Goal: Task Accomplishment & Management: Manage account settings

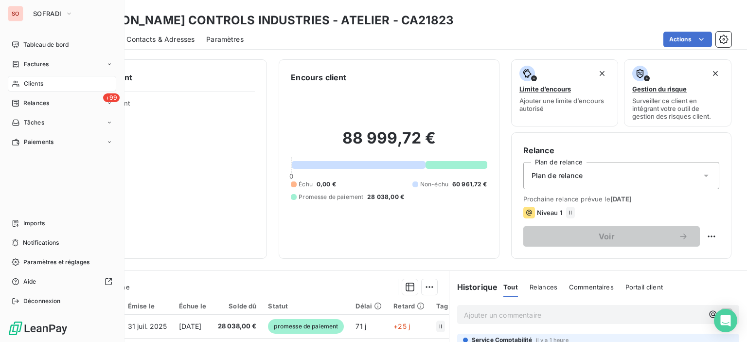
click at [30, 89] on div "Clients" at bounding box center [62, 84] width 108 height 16
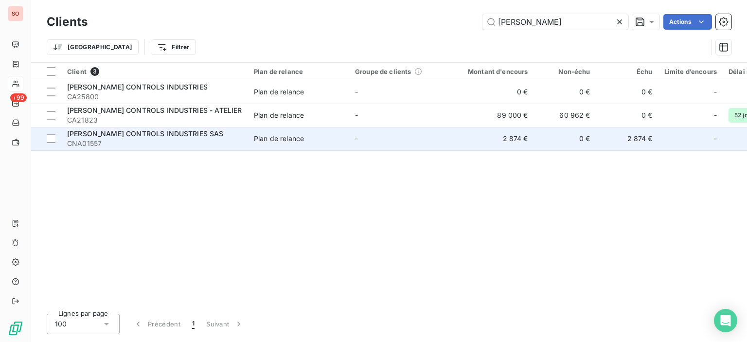
click at [209, 140] on span "CNA01557" at bounding box center [154, 144] width 175 height 10
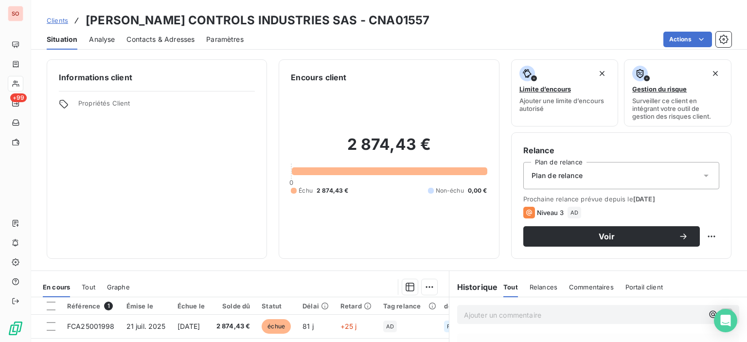
click at [177, 42] on span "Contacts & Adresses" at bounding box center [160, 40] width 68 height 10
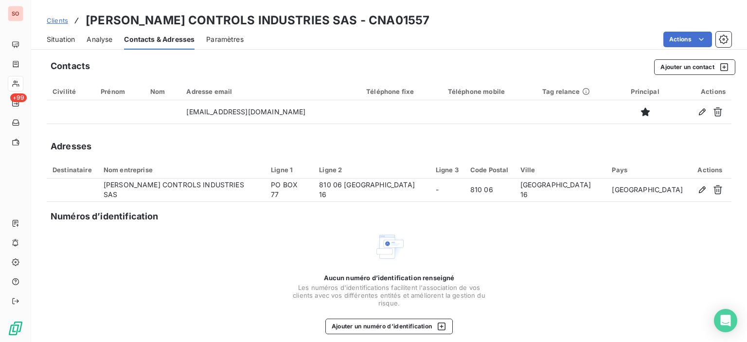
click at [56, 40] on span "Situation" at bounding box center [61, 40] width 28 height 10
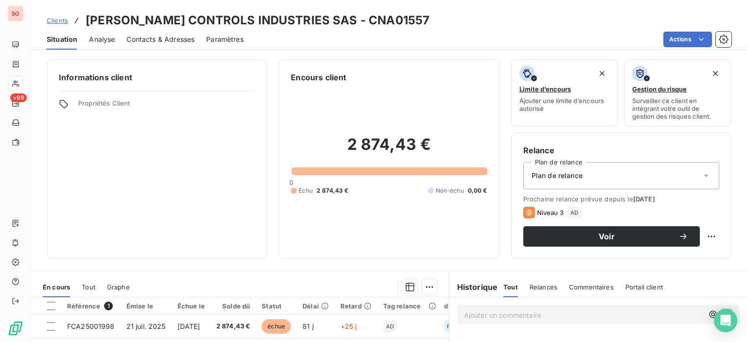
scroll to position [49, 0]
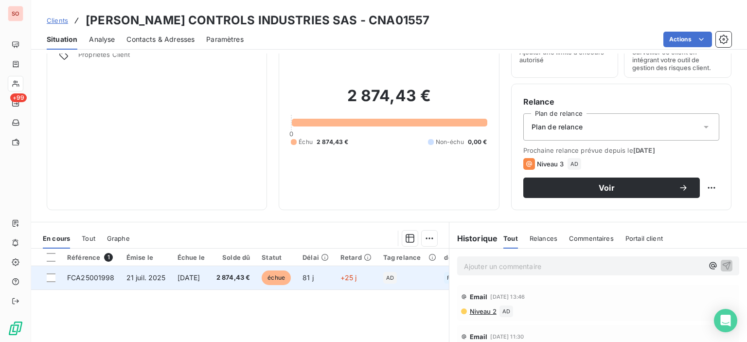
click at [250, 274] on span "2 874,43 €" at bounding box center [233, 278] width 34 height 10
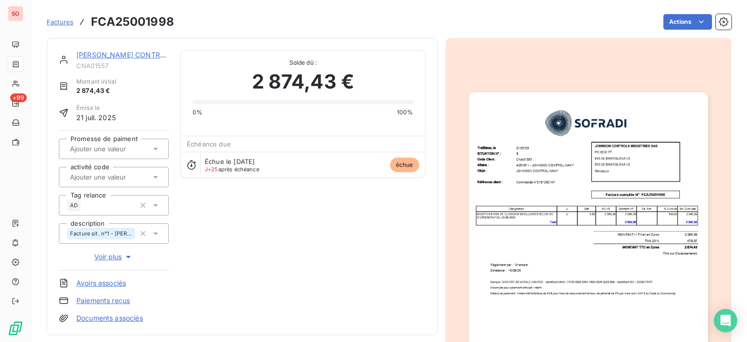
click at [575, 213] on img "button" at bounding box center [588, 261] width 239 height 338
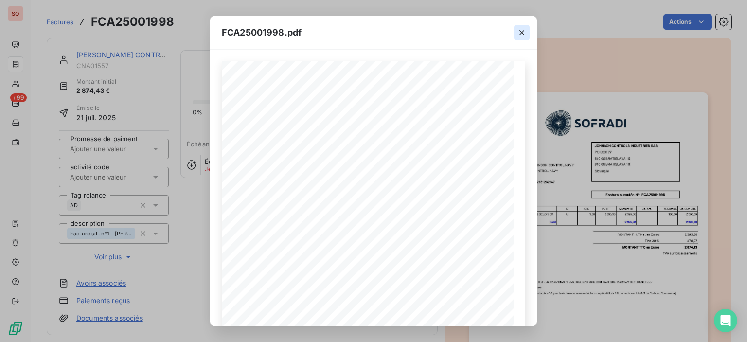
click at [521, 30] on icon "button" at bounding box center [522, 33] width 10 height 10
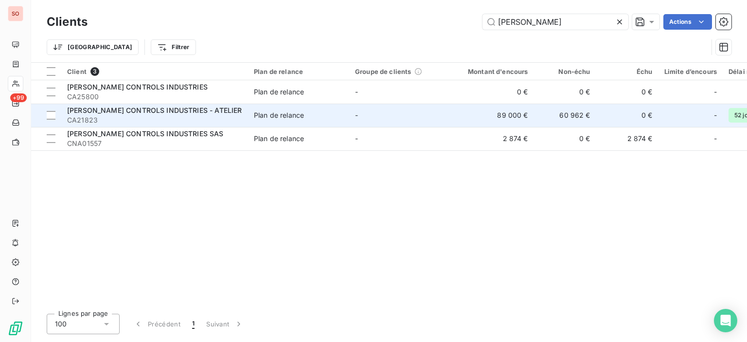
click at [216, 120] on span "CA21823" at bounding box center [154, 120] width 175 height 10
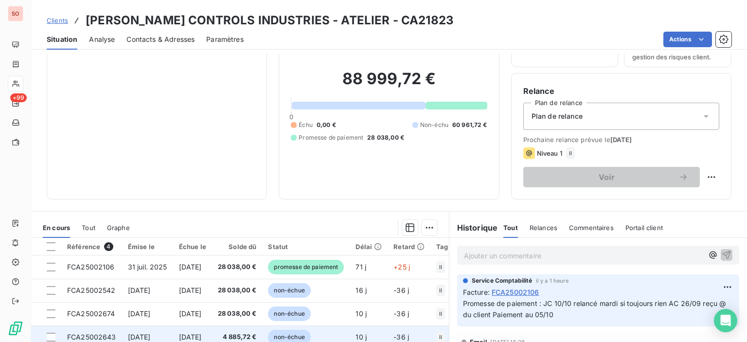
scroll to position [146, 0]
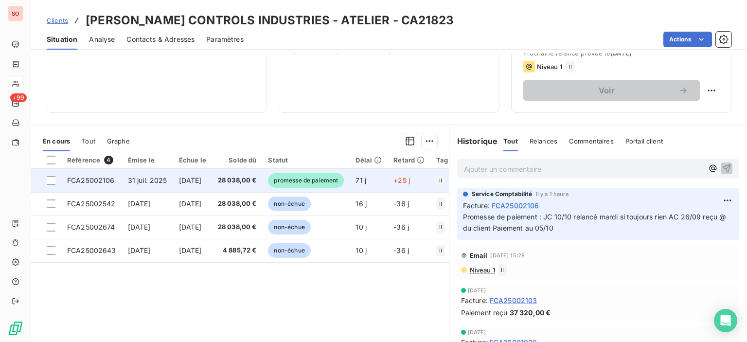
click at [303, 175] on span "promesse de paiement" at bounding box center [306, 180] width 76 height 15
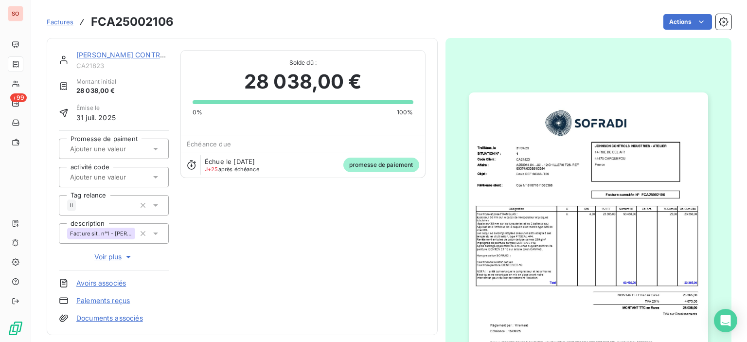
click at [568, 233] on img "button" at bounding box center [588, 261] width 239 height 338
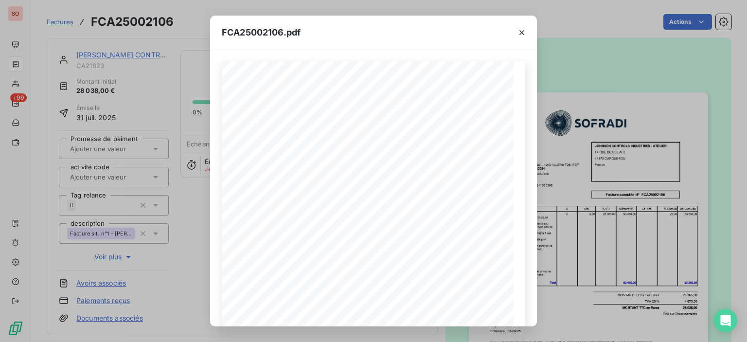
drag, startPoint x: 522, startPoint y: 32, endPoint x: 486, endPoint y: 25, distance: 37.1
click at [522, 32] on icon "button" at bounding box center [522, 33] width 10 height 10
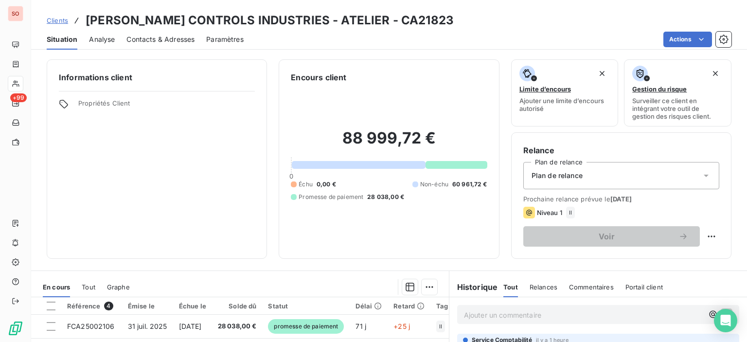
scroll to position [97, 0]
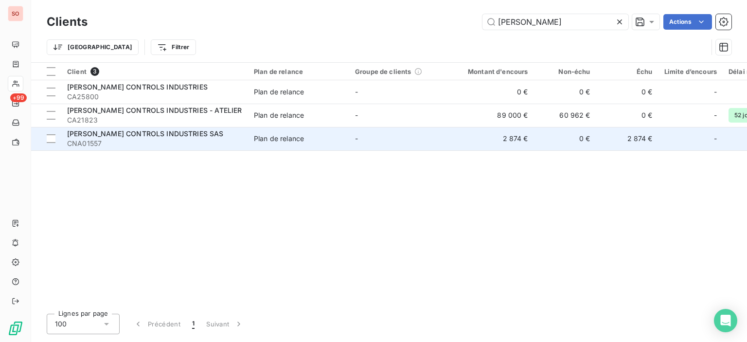
click at [166, 137] on span "[PERSON_NAME] CONTROLS INDUSTRIES SAS" at bounding box center [145, 133] width 157 height 8
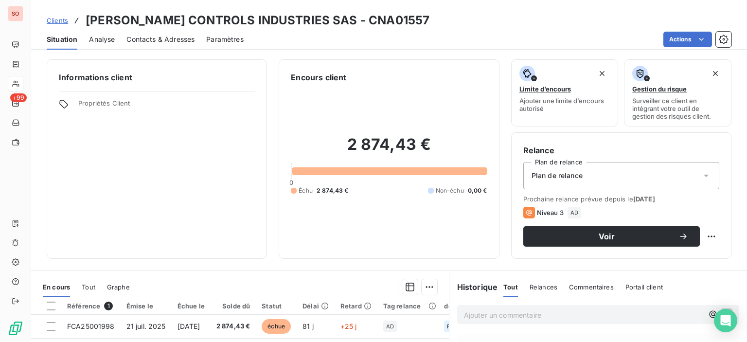
click at [165, 43] on span "Contacts & Adresses" at bounding box center [160, 40] width 68 height 10
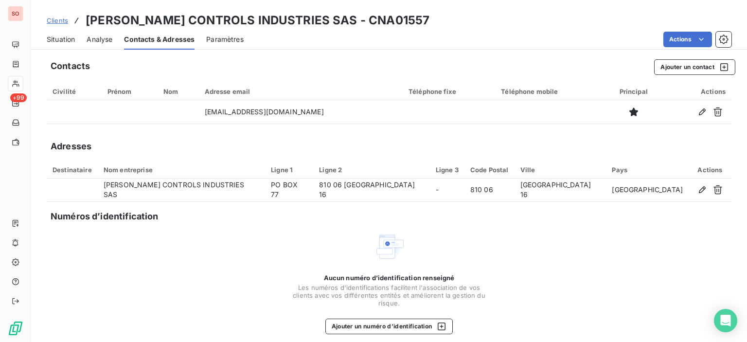
drag, startPoint x: 68, startPoint y: 40, endPoint x: 74, endPoint y: 49, distance: 10.9
click at [68, 40] on span "Situation" at bounding box center [61, 40] width 28 height 10
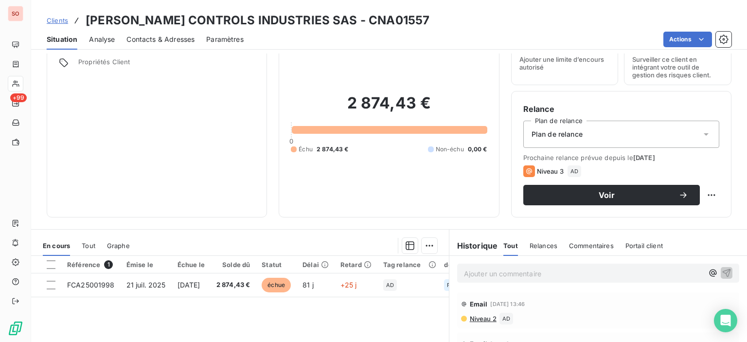
scroll to position [97, 0]
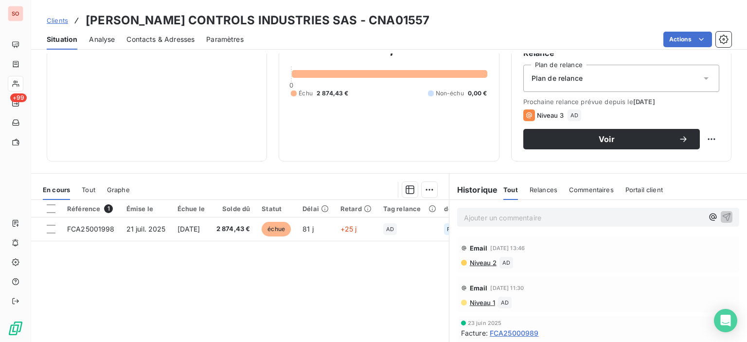
click at [486, 263] on span "Niveau 2" at bounding box center [483, 263] width 28 height 8
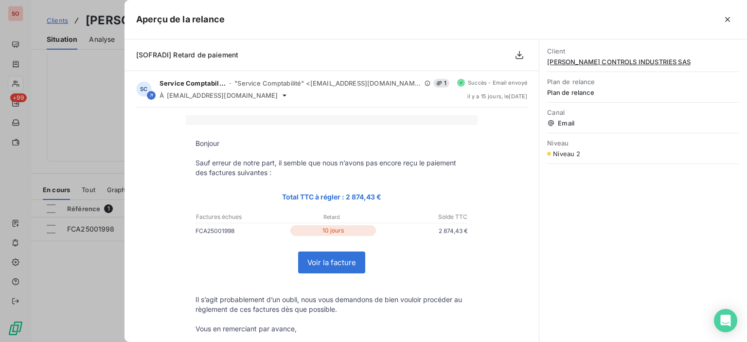
click at [99, 262] on div at bounding box center [373, 171] width 747 height 342
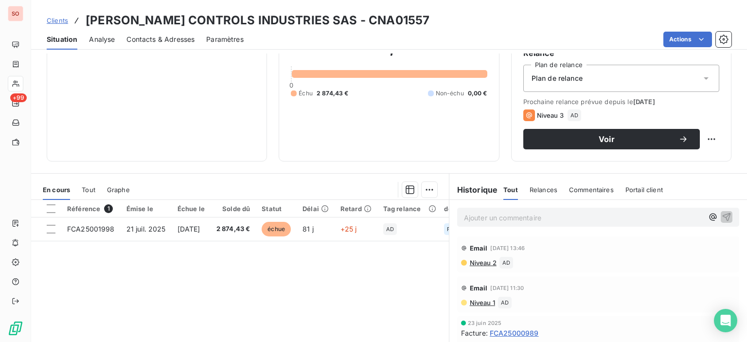
click at [159, 43] on span "Contacts & Adresses" at bounding box center [160, 40] width 68 height 10
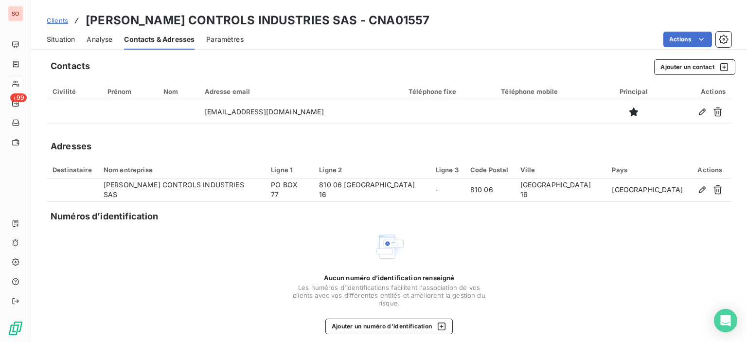
click at [55, 41] on span "Situation" at bounding box center [61, 40] width 28 height 10
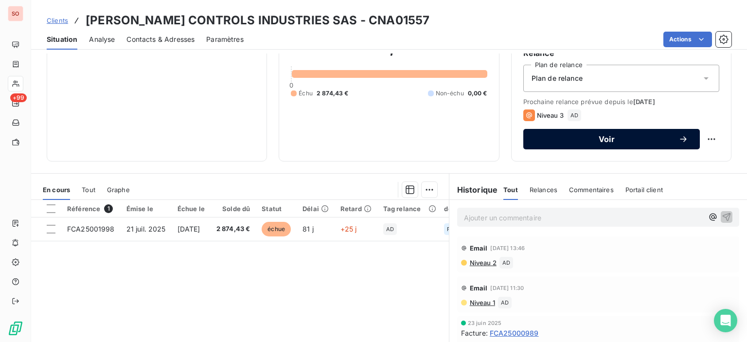
click at [546, 139] on span "Voir" at bounding box center [606, 139] width 143 height 8
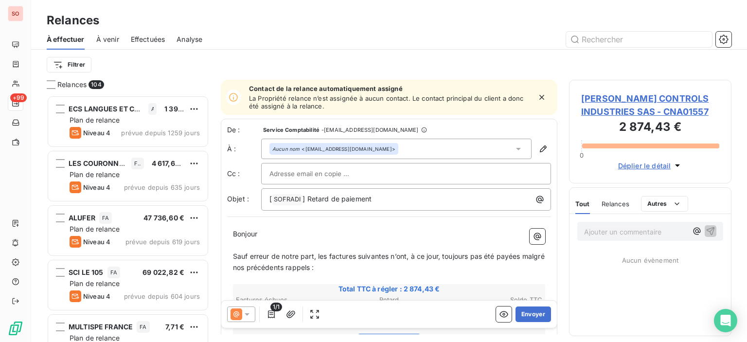
scroll to position [239, 155]
click at [296, 170] on input "text" at bounding box center [321, 173] width 105 height 15
paste input "[EMAIL_ADDRESS][DOMAIN_NAME]"
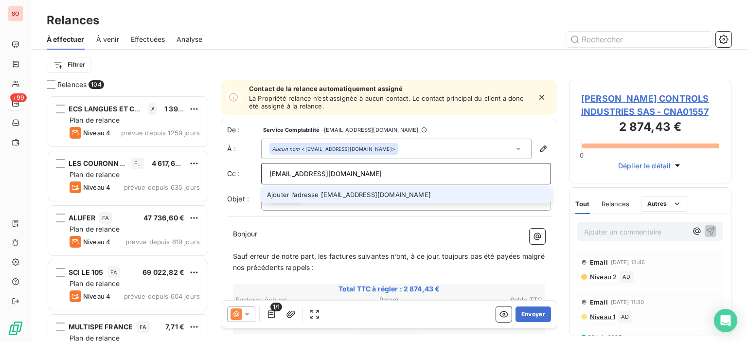
type input "[EMAIL_ADDRESS][DOMAIN_NAME]"
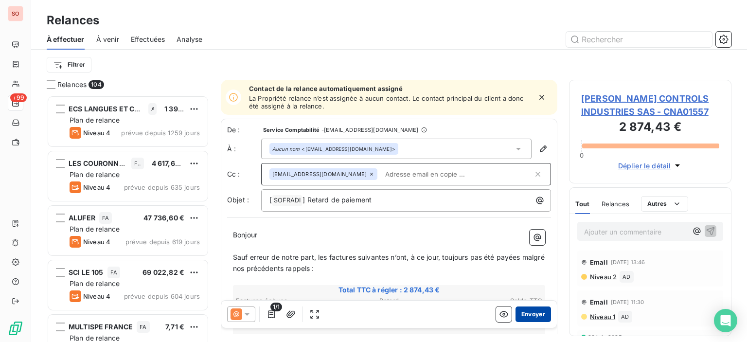
click at [538, 311] on button "Envoyer" at bounding box center [532, 314] width 35 height 16
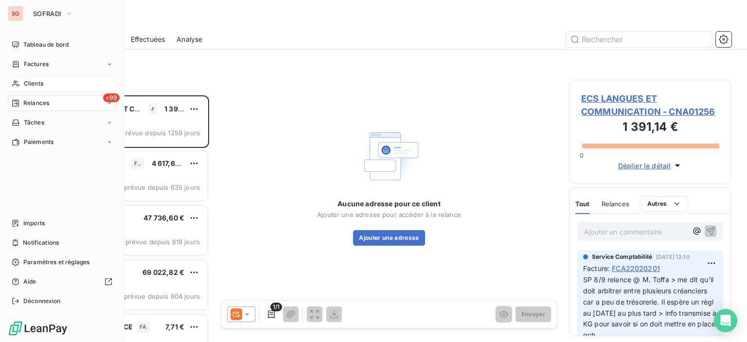
click at [29, 80] on span "Clients" at bounding box center [33, 83] width 19 height 9
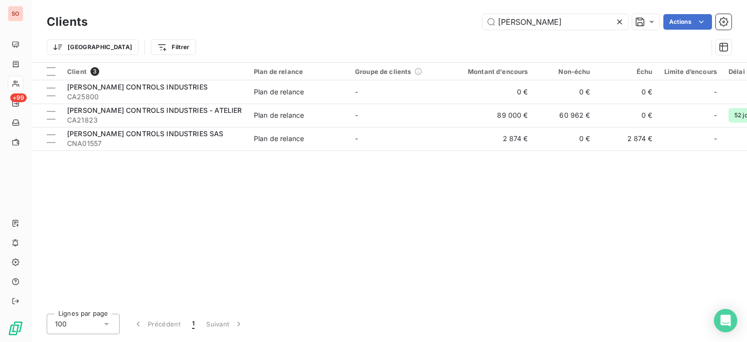
drag, startPoint x: 534, startPoint y: 20, endPoint x: 401, endPoint y: 3, distance: 134.3
click at [422, 6] on div "Clients [PERSON_NAME] Actions Trier Filtrer" at bounding box center [389, 31] width 716 height 62
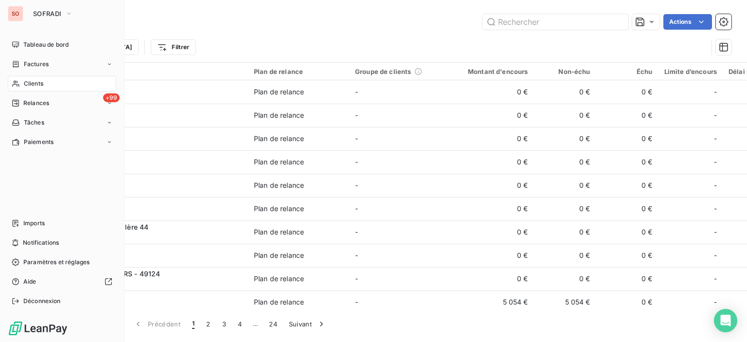
click at [39, 82] on span "Clients" at bounding box center [33, 83] width 19 height 9
click at [30, 64] on span "Factures" at bounding box center [36, 64] width 25 height 9
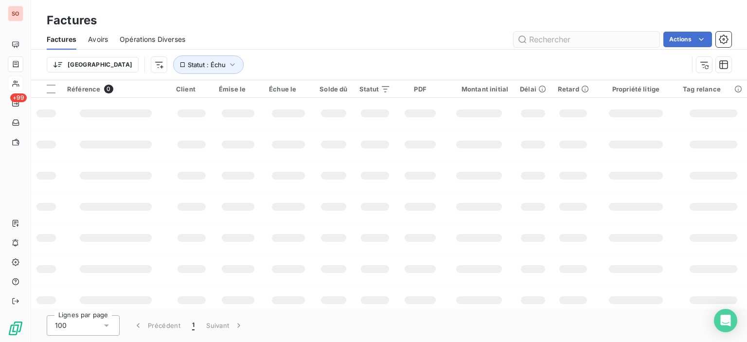
click at [542, 36] on input "text" at bounding box center [586, 40] width 146 height 16
click at [545, 38] on input "fca25001642" at bounding box center [586, 40] width 146 height 16
click at [565, 38] on input "fca25001642" at bounding box center [586, 40] width 146 height 16
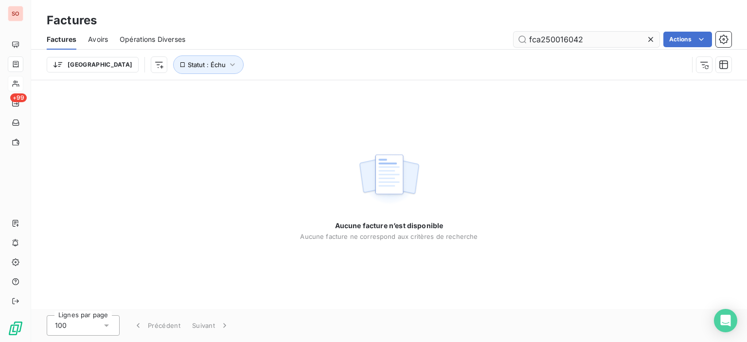
type input "fca25001642"
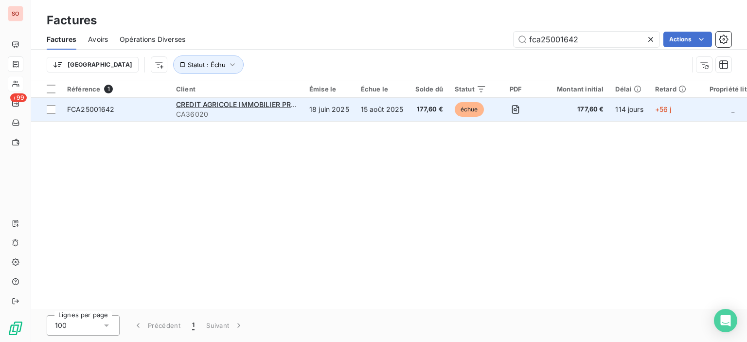
click at [315, 110] on td "18 juin 2025" at bounding box center [329, 109] width 52 height 23
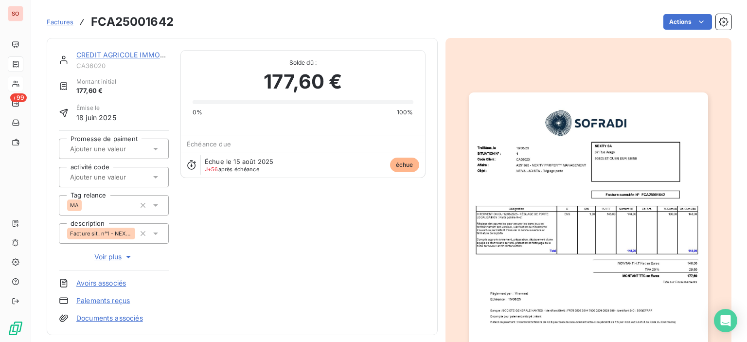
click at [519, 193] on img "button" at bounding box center [588, 261] width 239 height 338
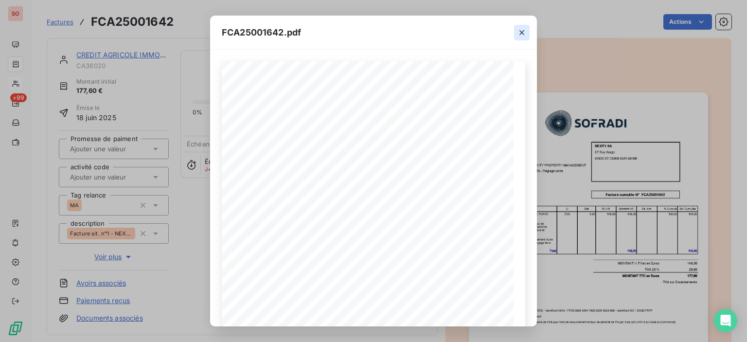
click at [523, 34] on icon "button" at bounding box center [521, 32] width 5 height 5
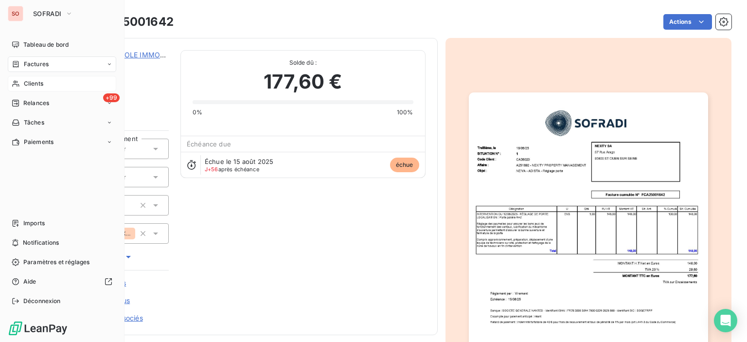
click at [43, 71] on div "Factures" at bounding box center [62, 64] width 108 height 16
click at [43, 66] on span "Factures" at bounding box center [36, 64] width 25 height 9
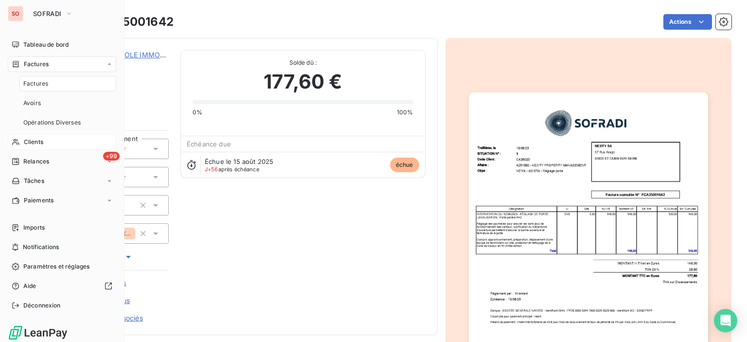
click at [42, 62] on span "Factures" at bounding box center [36, 64] width 25 height 9
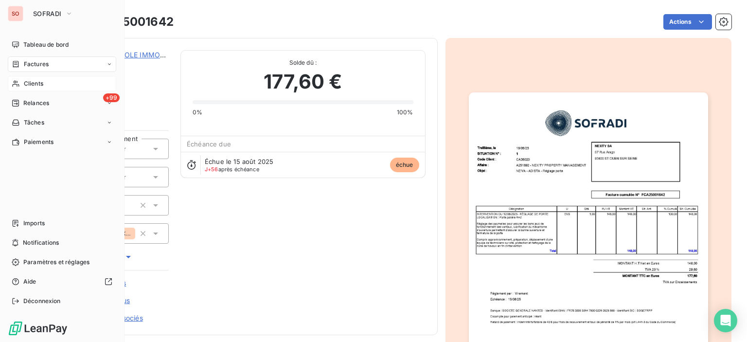
click at [37, 83] on span "Clients" at bounding box center [33, 83] width 19 height 9
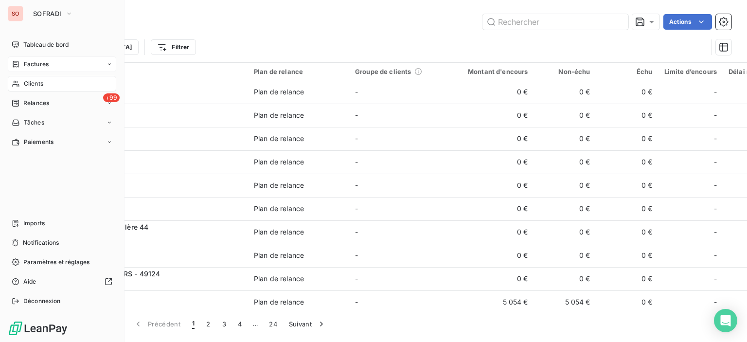
click at [47, 66] on span "Factures" at bounding box center [36, 64] width 25 height 9
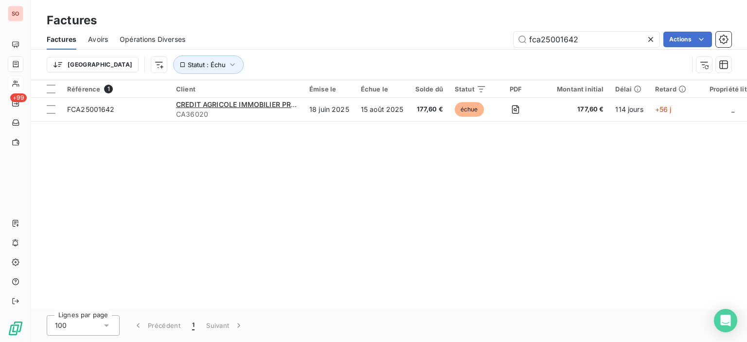
drag, startPoint x: 610, startPoint y: 41, endPoint x: 331, endPoint y: 40, distance: 278.5
click at [405, 40] on div "fca25001642 Actions" at bounding box center [464, 40] width 534 height 16
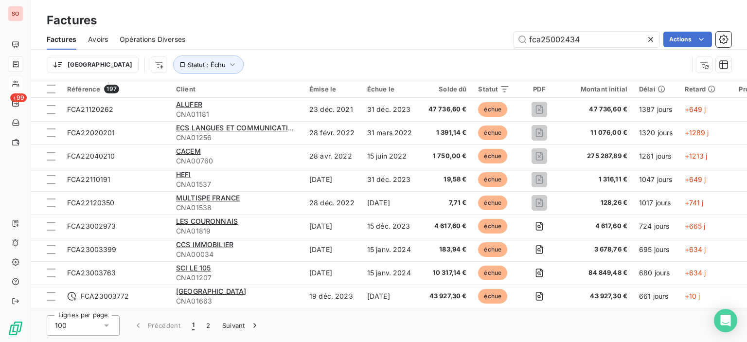
type input "fca25002434"
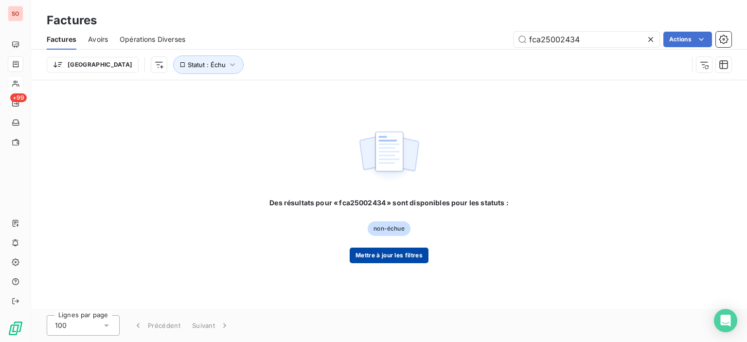
click at [405, 257] on button "Mettre à jour les filtres" at bounding box center [388, 255] width 79 height 16
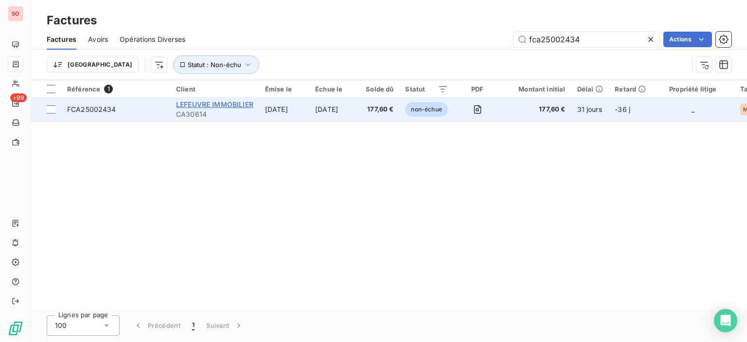
click at [201, 107] on span "LEFEUVRE IMMOBILIER" at bounding box center [214, 104] width 77 height 8
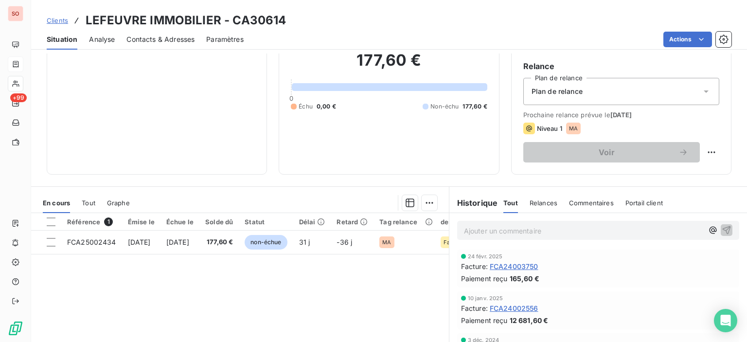
scroll to position [146, 0]
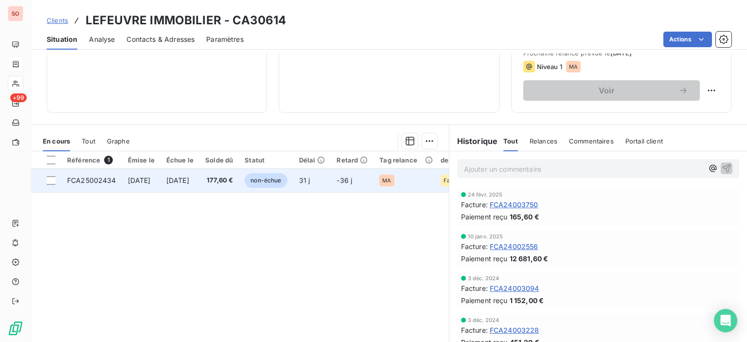
click at [331, 186] on td "31 j" at bounding box center [312, 180] width 38 height 23
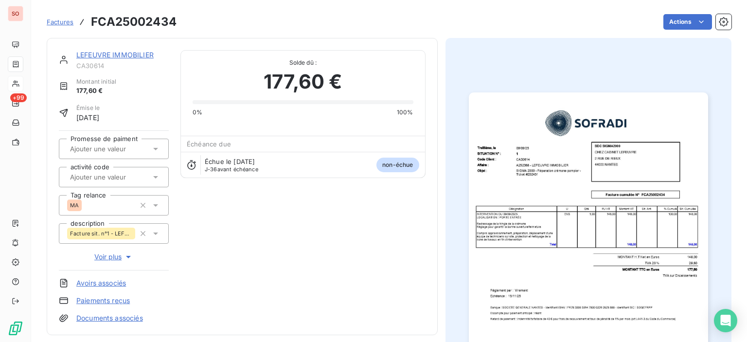
click at [596, 186] on img "button" at bounding box center [588, 261] width 239 height 338
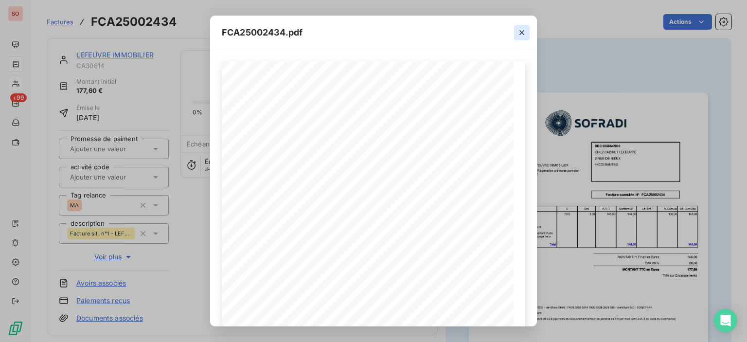
click at [520, 31] on icon "button" at bounding box center [521, 32] width 5 height 5
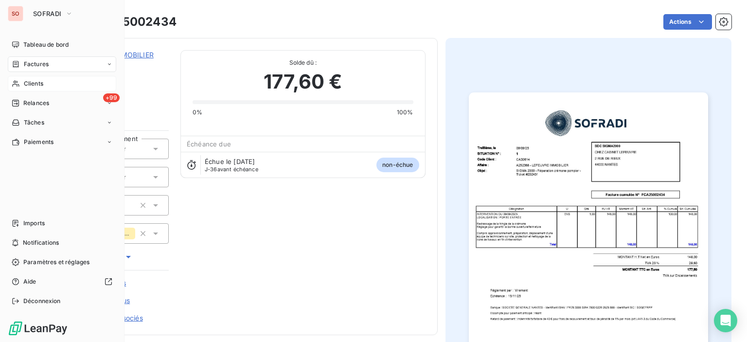
click at [38, 81] on span "Clients" at bounding box center [33, 83] width 19 height 9
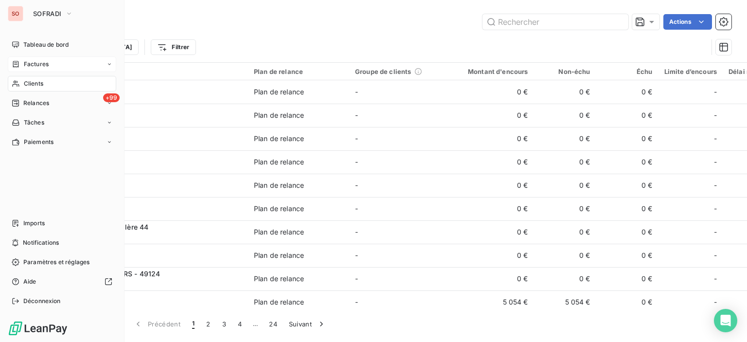
drag, startPoint x: 36, startPoint y: 64, endPoint x: 43, endPoint y: 60, distance: 8.5
click at [37, 64] on span "Factures" at bounding box center [36, 64] width 25 height 9
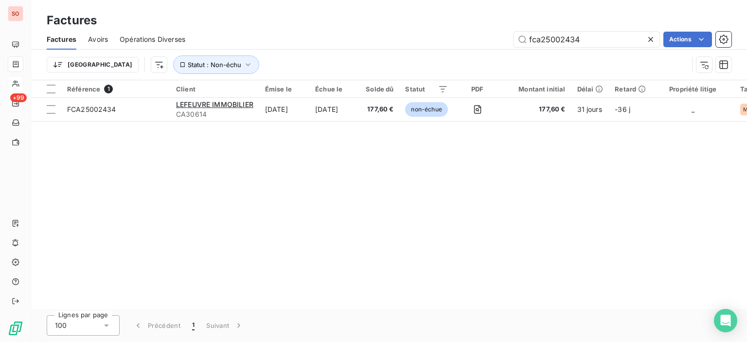
drag, startPoint x: 599, startPoint y: 36, endPoint x: 433, endPoint y: 18, distance: 167.6
click at [468, 17] on div "Factures Factures Avoirs Opérations Diverses fca25002434 Actions Trier Statut :…" at bounding box center [389, 40] width 716 height 80
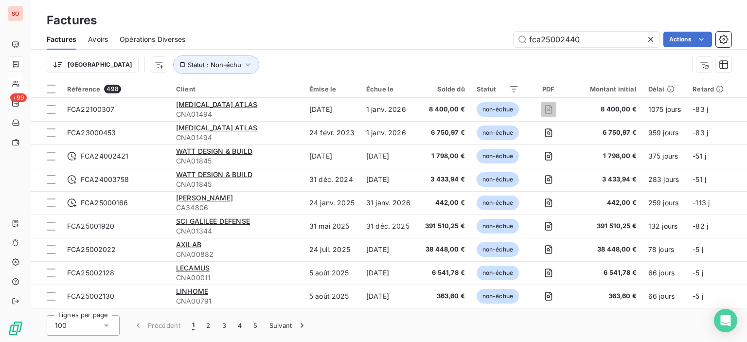
type input "fca25002440"
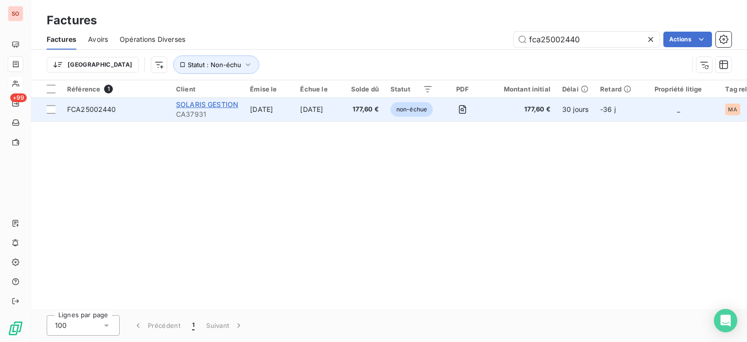
click at [201, 107] on span "SOLARIS GESTION" at bounding box center [207, 104] width 62 height 8
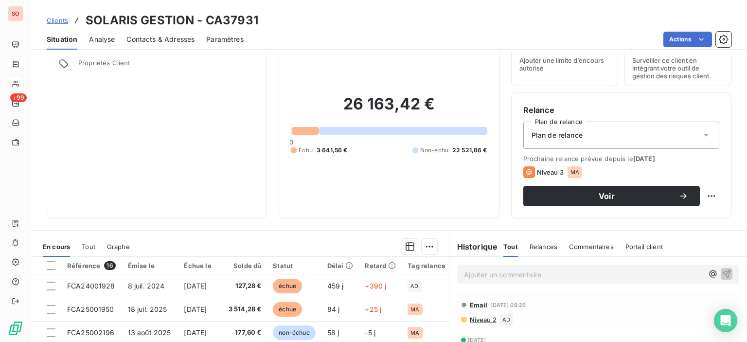
scroll to position [97, 0]
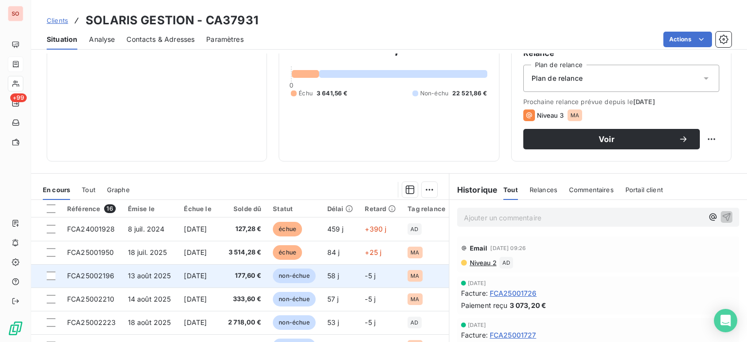
click at [240, 281] on td "177,60 €" at bounding box center [242, 275] width 50 height 23
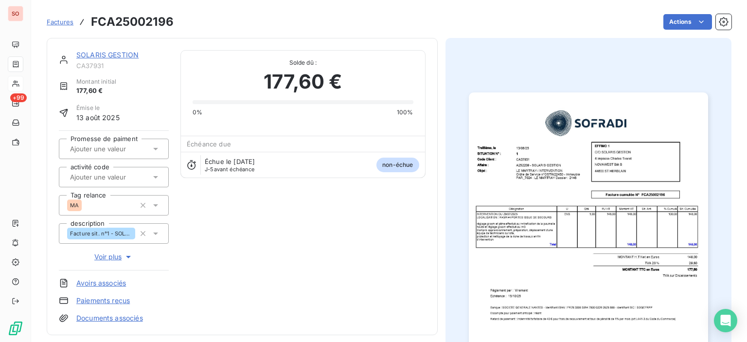
click at [546, 207] on img "button" at bounding box center [588, 261] width 239 height 338
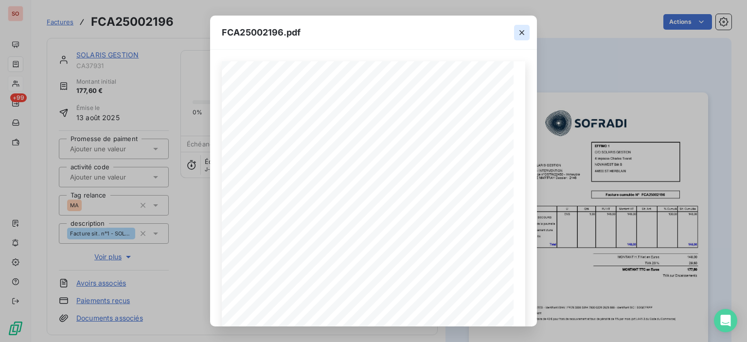
click at [522, 38] on button "button" at bounding box center [522, 33] width 16 height 16
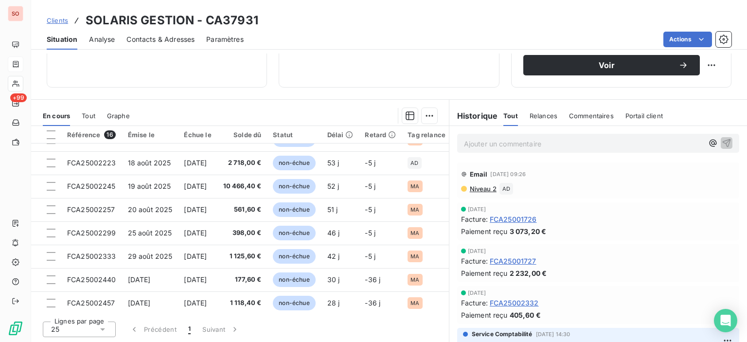
scroll to position [97, 0]
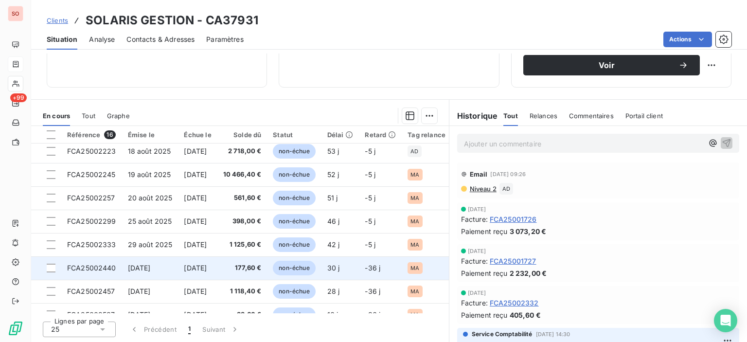
click at [128, 268] on span "[DATE]" at bounding box center [139, 267] width 23 height 8
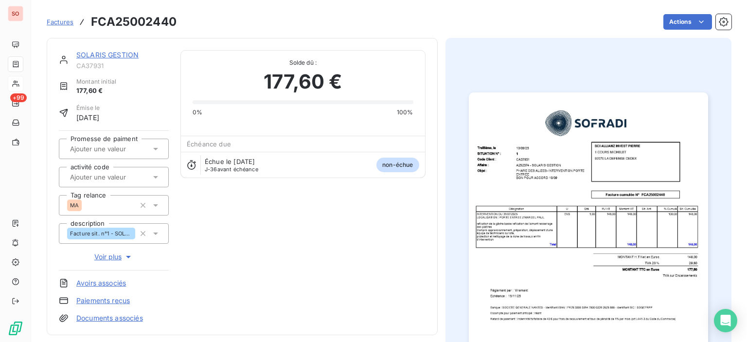
click at [578, 200] on img "button" at bounding box center [588, 261] width 239 height 338
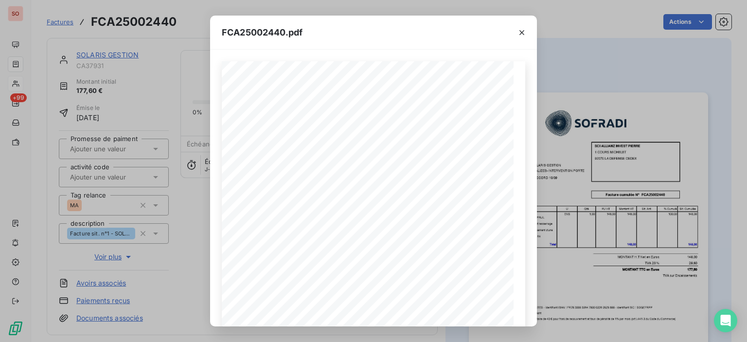
click at [331, 1] on div "FCA25002440.pdf Facture cumulée N° FCA25002440 SCI ALLIANZ INVEST PIERRE 92076 …" at bounding box center [373, 171] width 747 height 342
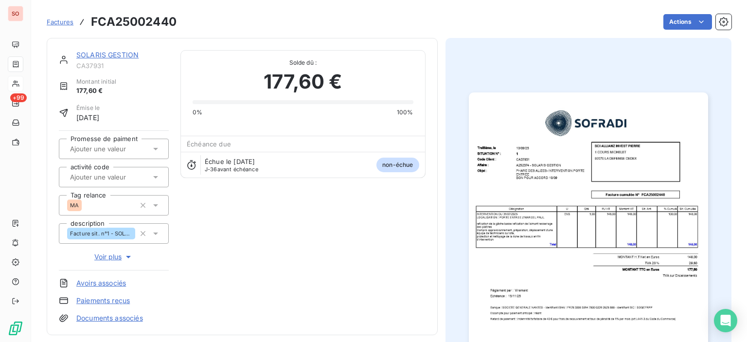
click at [295, 288] on div "SOLARIS GESTION CA37931 Montant initial 177,60 € Émise le [DATE] Promesse de pa…" at bounding box center [242, 186] width 367 height 273
click at [420, 248] on div "SOLARIS GESTION CA37931 Montant initial 177,60 € Émise le [DATE] Promesse de pa…" at bounding box center [242, 186] width 367 height 273
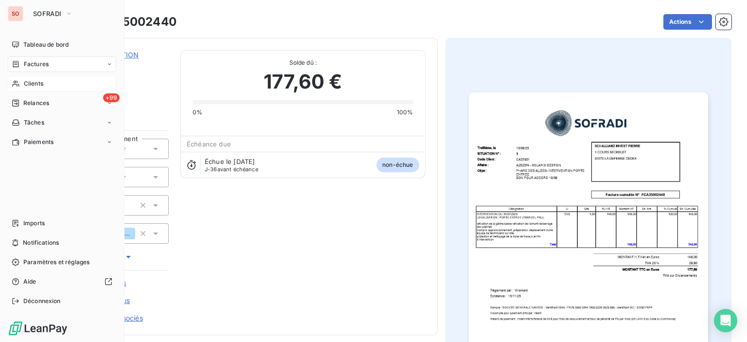
click at [47, 85] on div "Clients" at bounding box center [62, 84] width 108 height 16
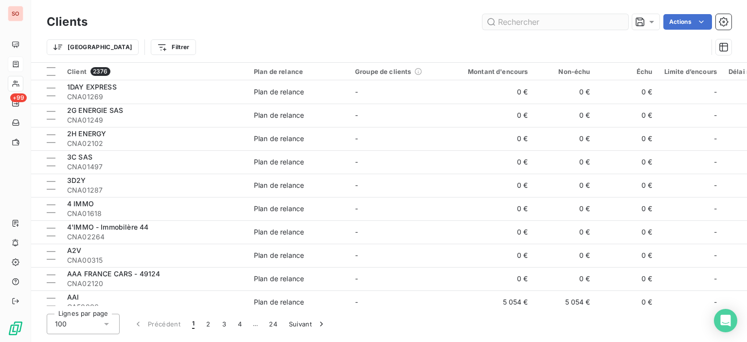
click at [507, 24] on input "text" at bounding box center [555, 22] width 146 height 16
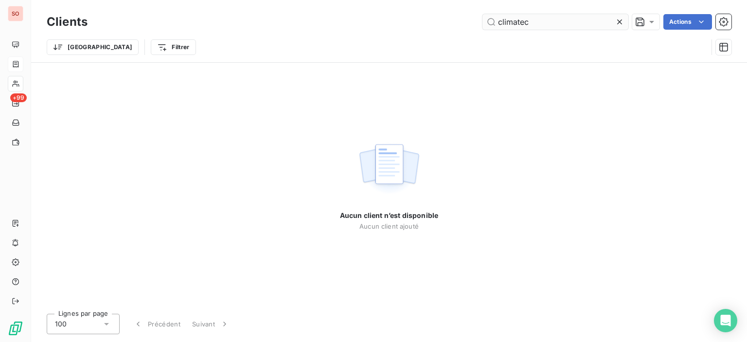
click at [542, 19] on input "climatec" at bounding box center [555, 22] width 146 height 16
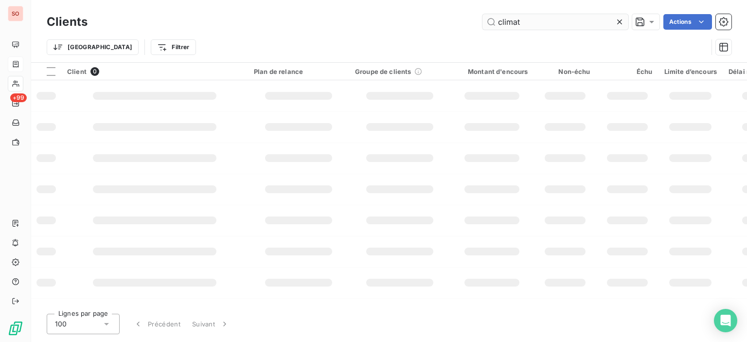
type input "climat"
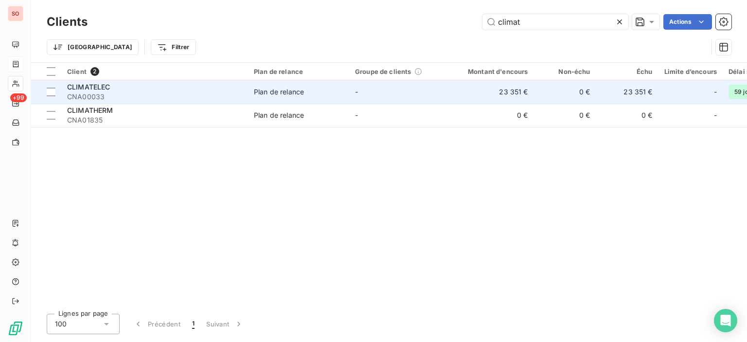
click at [147, 86] on div "CLIMATELEC" at bounding box center [154, 87] width 175 height 10
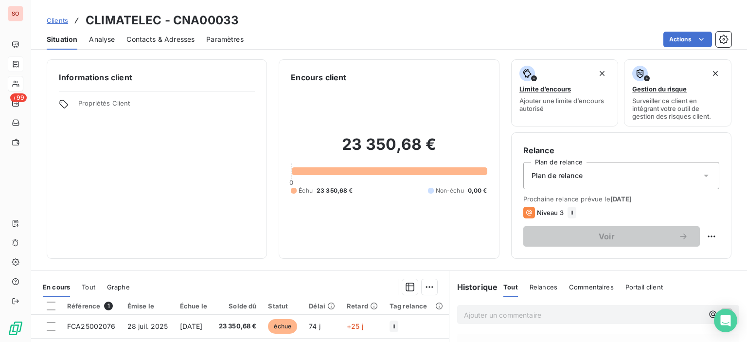
scroll to position [97, 0]
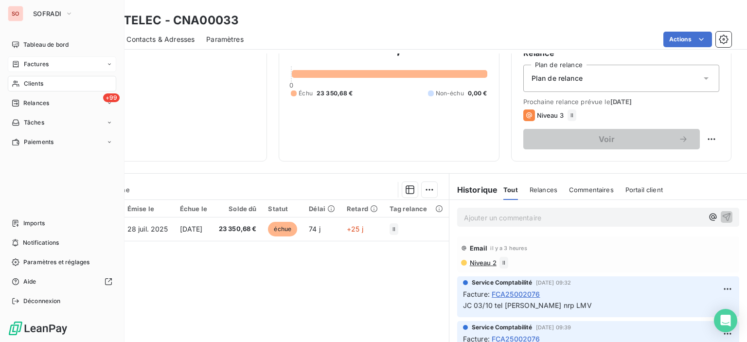
click at [25, 80] on span "Clients" at bounding box center [33, 83] width 19 height 9
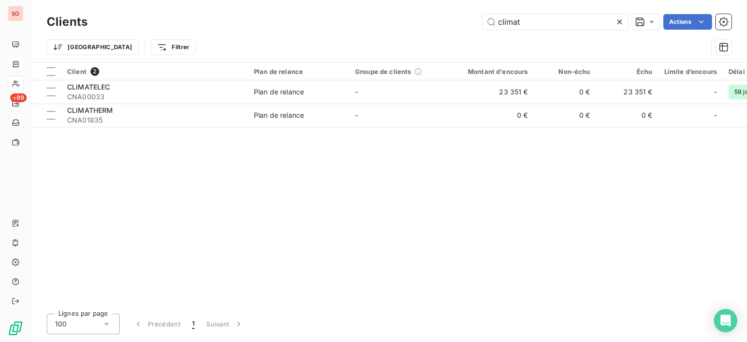
drag, startPoint x: 494, startPoint y: 21, endPoint x: 299, endPoint y: 13, distance: 195.1
click at [382, 15] on div "climat Actions" at bounding box center [415, 22] width 632 height 16
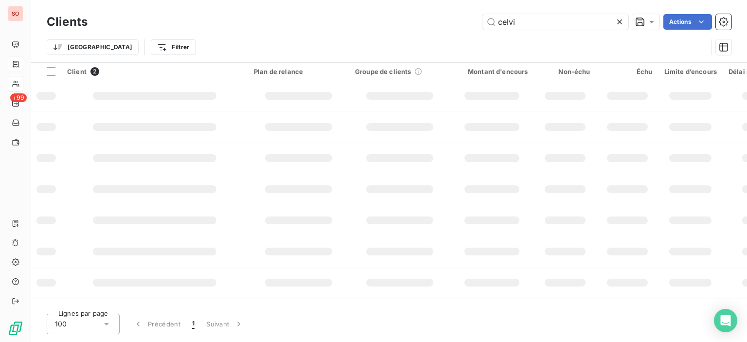
type input "celvi"
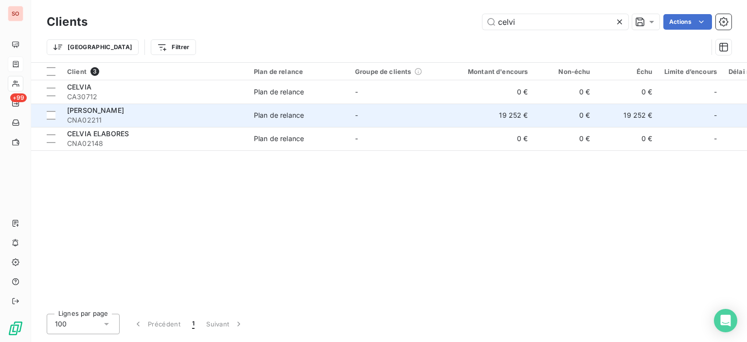
click at [103, 123] on span "CNA02211" at bounding box center [154, 120] width 175 height 10
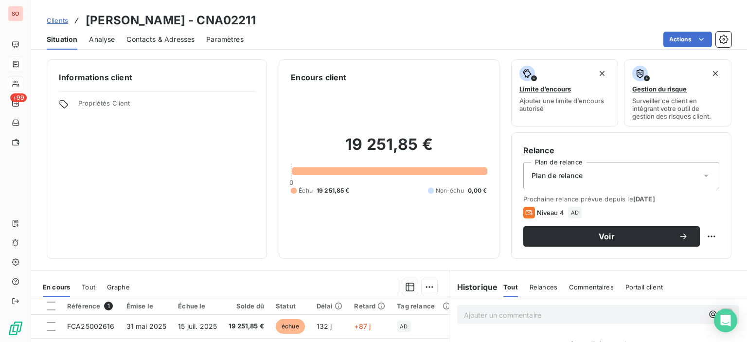
click at [157, 39] on span "Contacts & Adresses" at bounding box center [160, 40] width 68 height 10
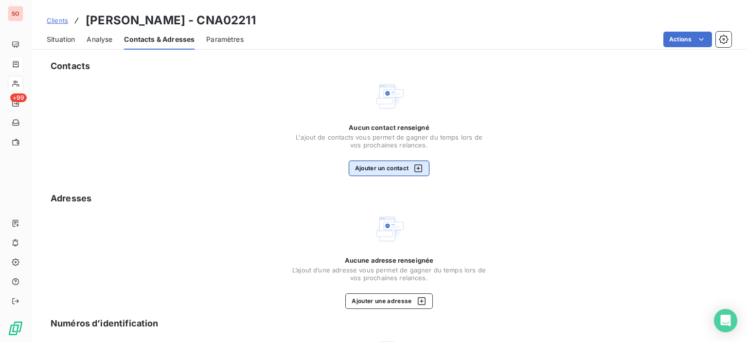
click at [419, 165] on icon "button" at bounding box center [418, 168] width 8 height 8
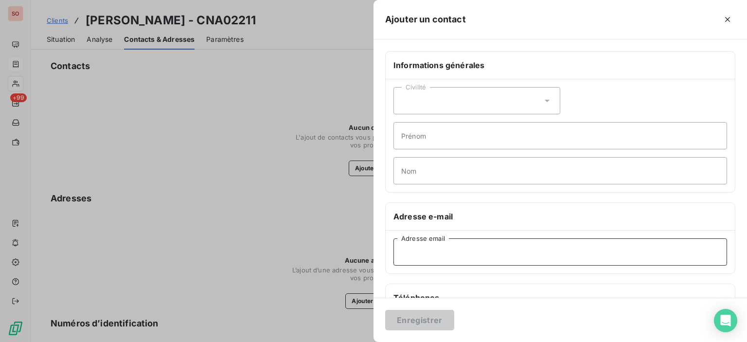
click at [467, 260] on input "Adresse email" at bounding box center [559, 251] width 333 height 27
paste input "[PERSON_NAME][EMAIL_ADDRESS][DOMAIN_NAME]"
type input "[PERSON_NAME][EMAIL_ADDRESS][DOMAIN_NAME]"
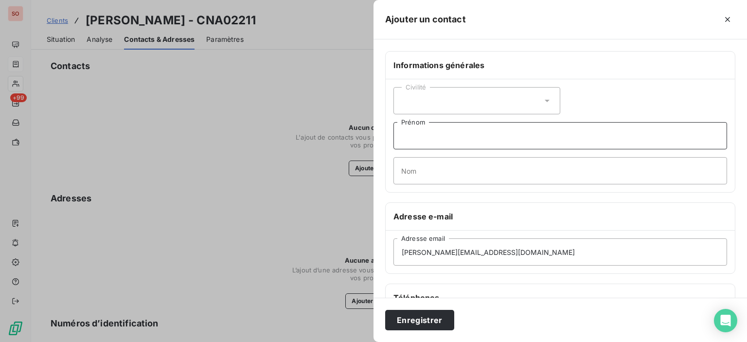
click at [487, 139] on input "Prénom" at bounding box center [559, 135] width 333 height 27
type input "Compta fournisseur"
click at [422, 324] on button "Enregistrer" at bounding box center [419, 320] width 69 height 20
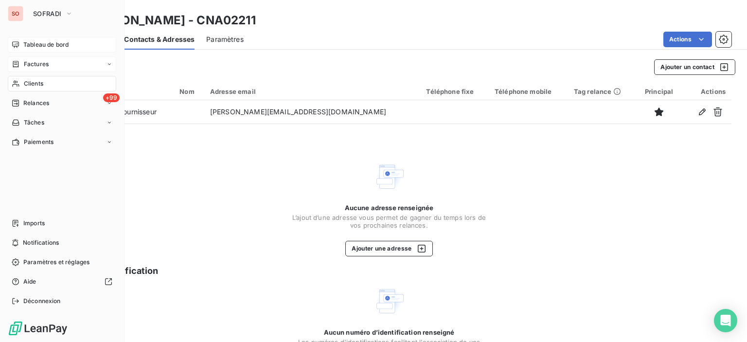
click at [60, 48] on span "Tableau de bord" at bounding box center [45, 44] width 45 height 9
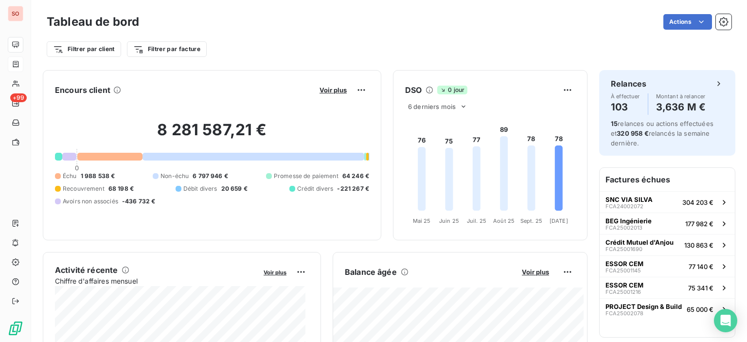
click at [218, 12] on div "Tableau de bord Actions" at bounding box center [389, 22] width 684 height 20
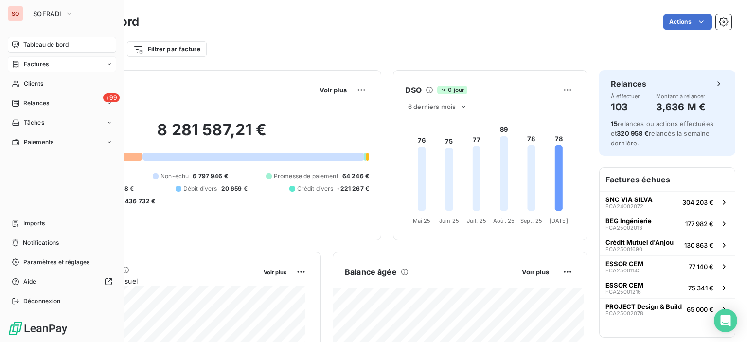
click at [79, 9] on div "SOFRADI" at bounding box center [71, 14] width 88 height 16
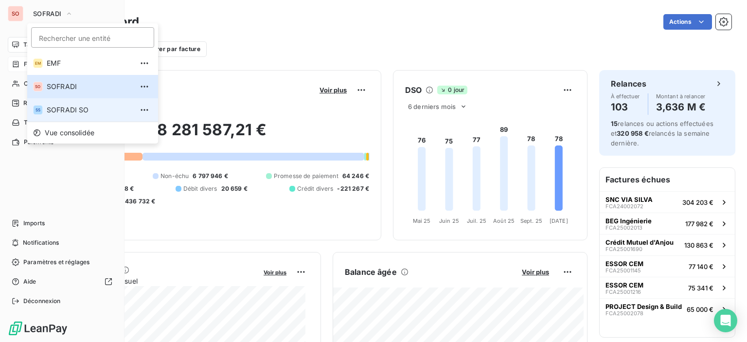
click at [62, 106] on span "SOFRADI SO" at bounding box center [90, 110] width 86 height 10
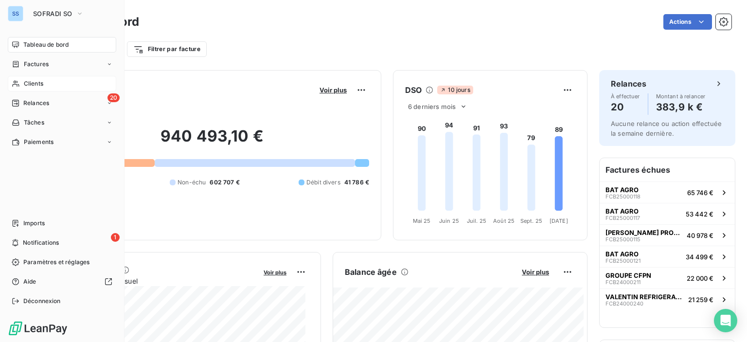
click at [29, 76] on div "Clients" at bounding box center [62, 84] width 108 height 16
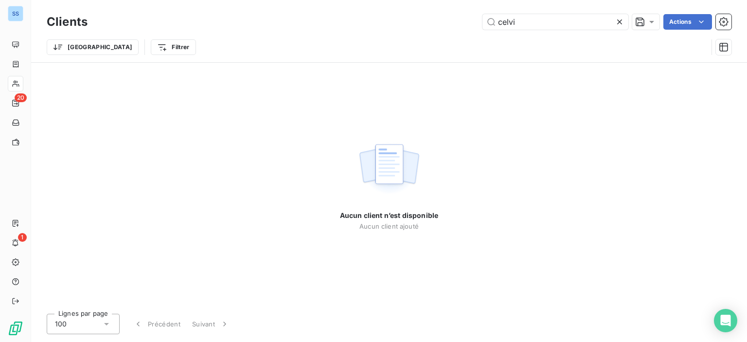
click at [428, 3] on div "Clients celvi Actions Trier Filtrer" at bounding box center [389, 31] width 716 height 62
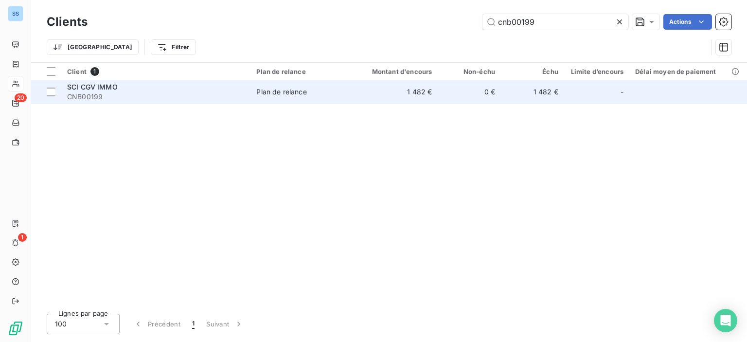
type input "cnb00199"
click at [308, 85] on td "Plan de relance" at bounding box center [301, 91] width 103 height 23
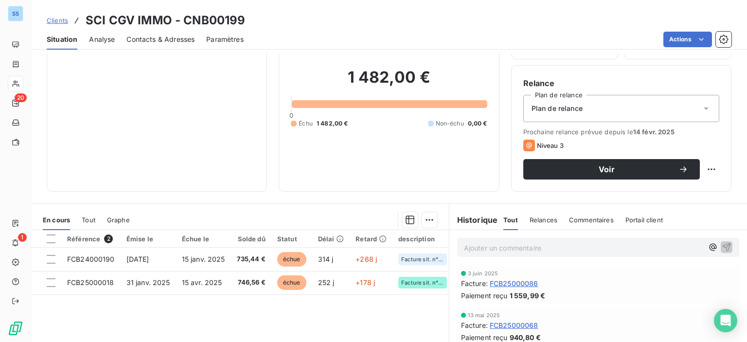
scroll to position [146, 0]
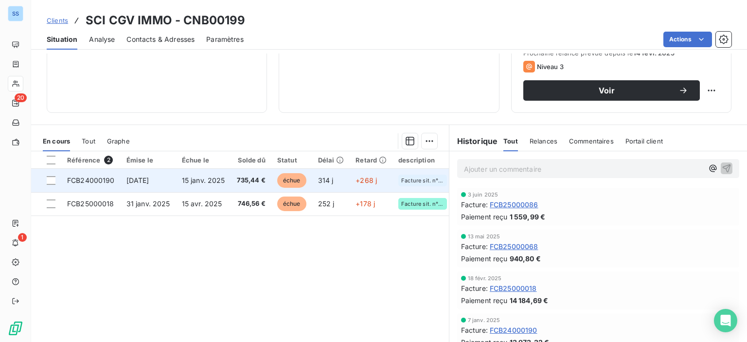
click at [291, 179] on span "échue" at bounding box center [291, 180] width 29 height 15
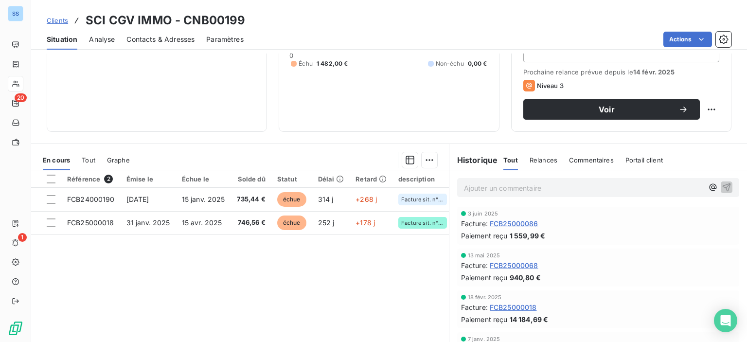
scroll to position [171, 0]
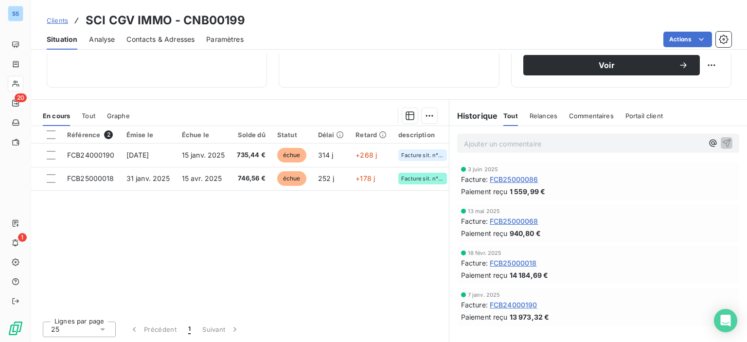
click at [289, 293] on div "Référence 2 Émise le Échue le Solde dû Statut Délai Retard description n° affai…" at bounding box center [240, 219] width 418 height 187
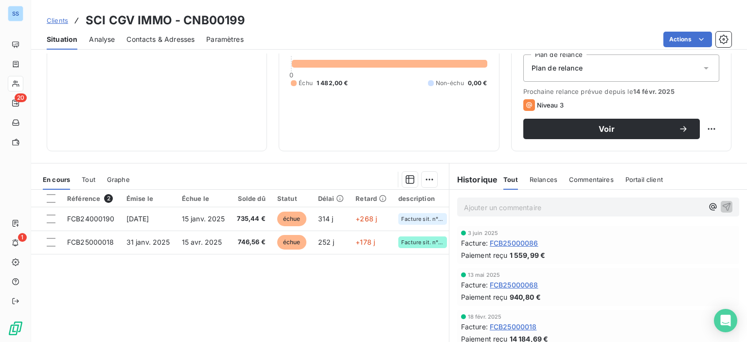
scroll to position [0, 0]
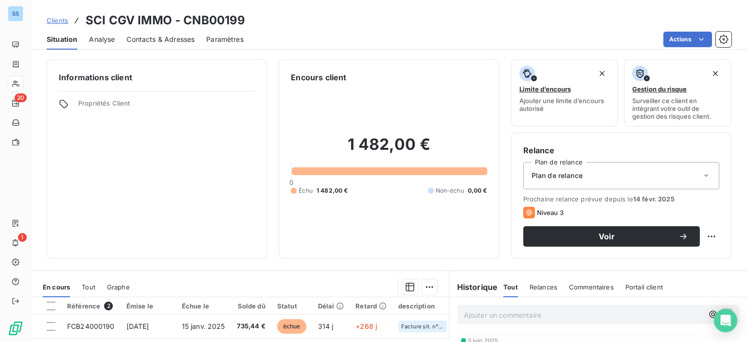
click at [185, 41] on span "Contacts & Adresses" at bounding box center [160, 40] width 68 height 10
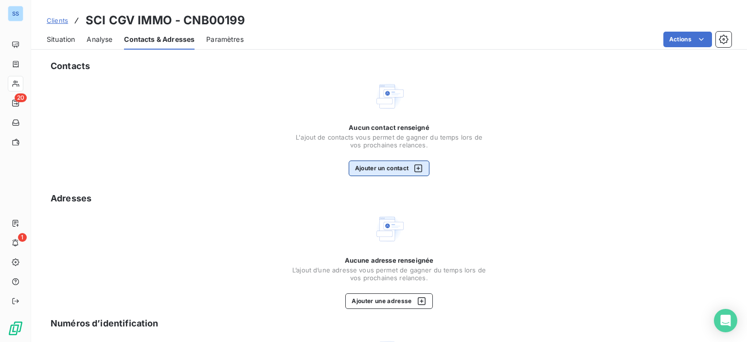
click at [416, 170] on icon "button" at bounding box center [418, 168] width 10 height 10
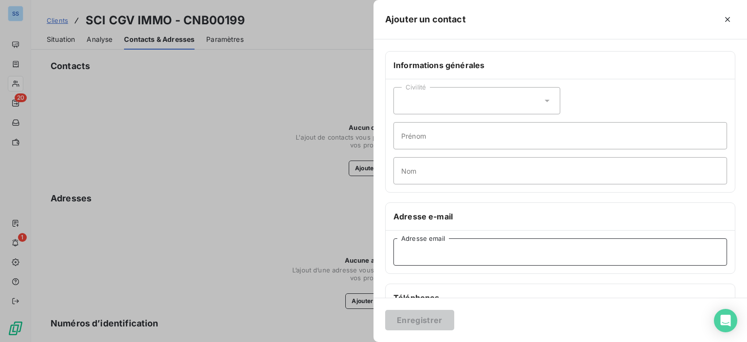
click at [454, 257] on input "Adresse email" at bounding box center [559, 251] width 333 height 27
paste input ""[EMAIL_ADDRESS][DOMAIN_NAME]" <[EMAIL_ADDRESS][DOMAIN_NAME]>"
drag, startPoint x: 527, startPoint y: 254, endPoint x: 321, endPoint y: 242, distance: 206.9
click at [321, 341] on div "Ajouter un contact Informations générales Civilité Prénom Nom Adresse e-mail "[…" at bounding box center [373, 342] width 747 height 0
click at [541, 256] on input "[EMAIL_ADDRESS][DOMAIN_NAME]>" at bounding box center [559, 251] width 333 height 27
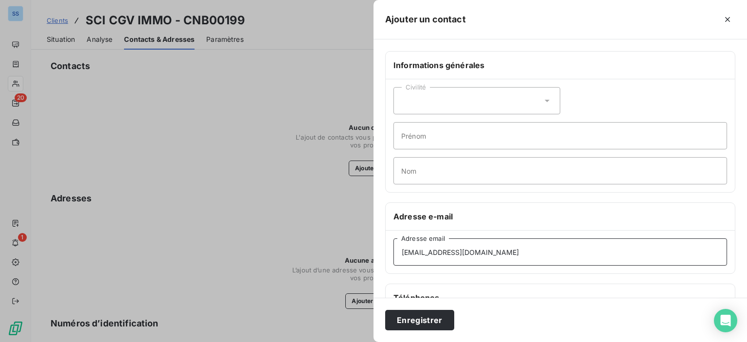
type input "[EMAIL_ADDRESS][DOMAIN_NAME]"
click at [437, 325] on button "Enregistrer" at bounding box center [419, 320] width 69 height 20
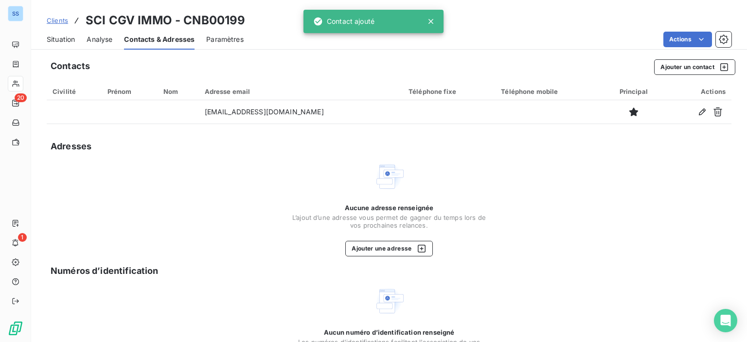
drag, startPoint x: 66, startPoint y: 42, endPoint x: 71, endPoint y: 48, distance: 7.6
click at [66, 42] on span "Situation" at bounding box center [61, 40] width 28 height 10
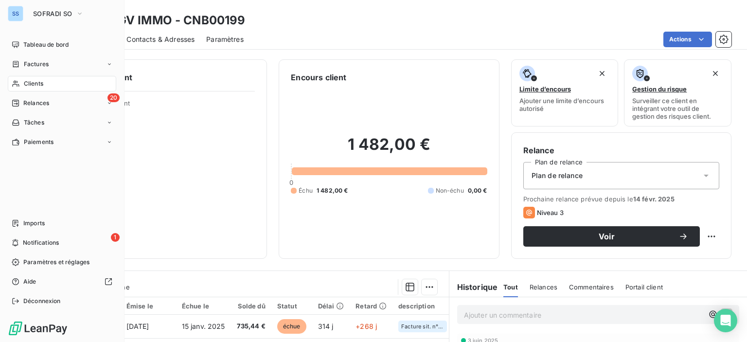
drag, startPoint x: 41, startPoint y: 86, endPoint x: 74, endPoint y: 86, distance: 32.6
click at [41, 86] on span "Clients" at bounding box center [33, 83] width 19 height 9
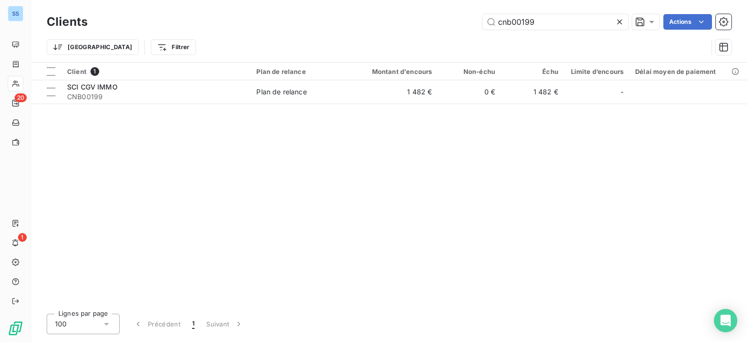
drag, startPoint x: 546, startPoint y: 23, endPoint x: 315, endPoint y: -8, distance: 232.5
click at [315, 0] on html "SS 20 1 Clients cnb00199 Actions Trier Filtrer Client 1 Plan de relance Montant…" at bounding box center [373, 171] width 747 height 342
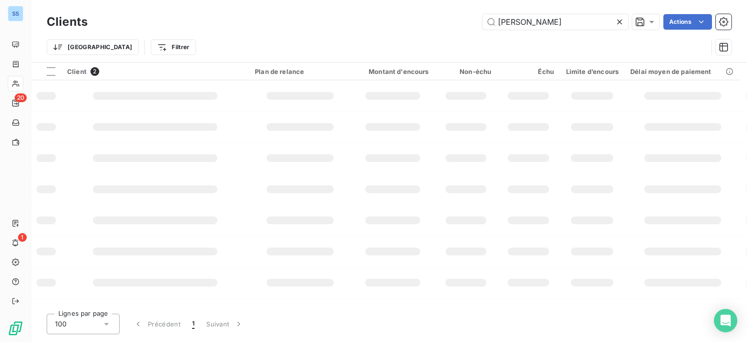
type input "[PERSON_NAME]"
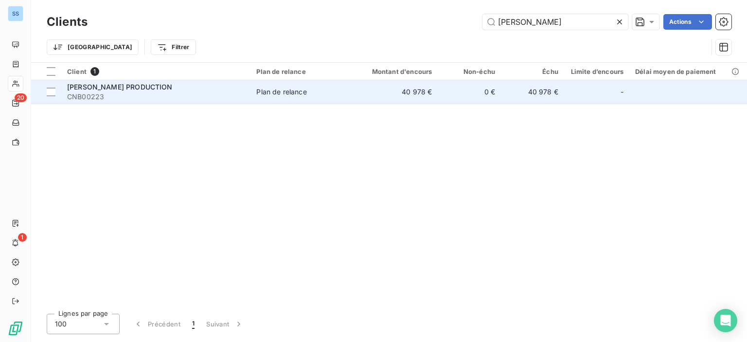
click at [141, 87] on span "[PERSON_NAME] PRODUCTION" at bounding box center [119, 87] width 105 height 8
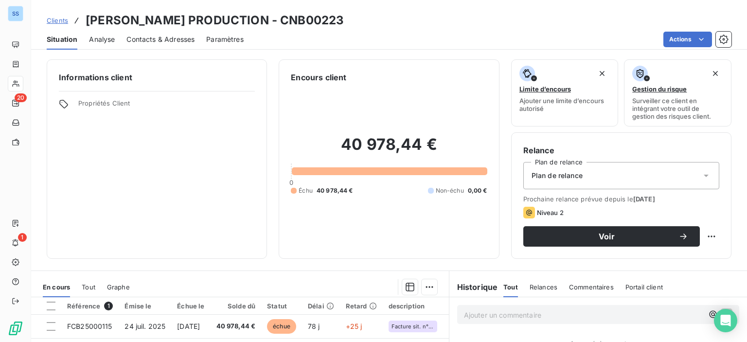
click at [148, 38] on span "Contacts & Adresses" at bounding box center [160, 40] width 68 height 10
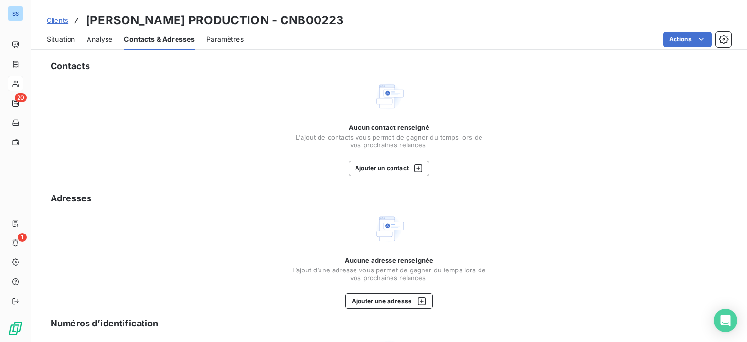
click at [63, 40] on span "Situation" at bounding box center [61, 40] width 28 height 10
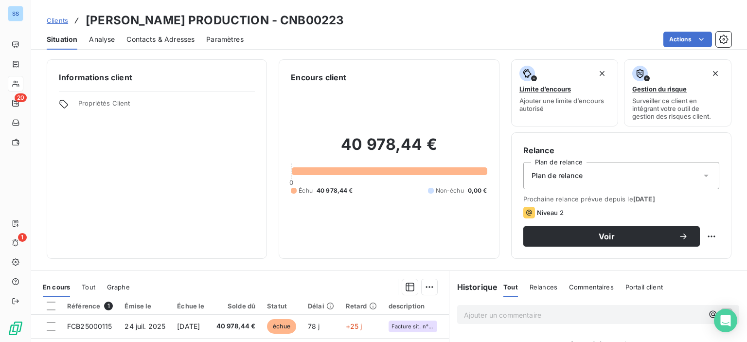
click at [163, 40] on span "Contacts & Adresses" at bounding box center [160, 40] width 68 height 10
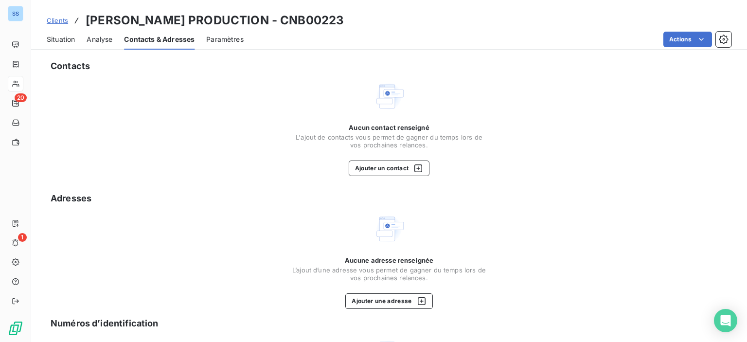
click at [66, 42] on span "Situation" at bounding box center [61, 40] width 28 height 10
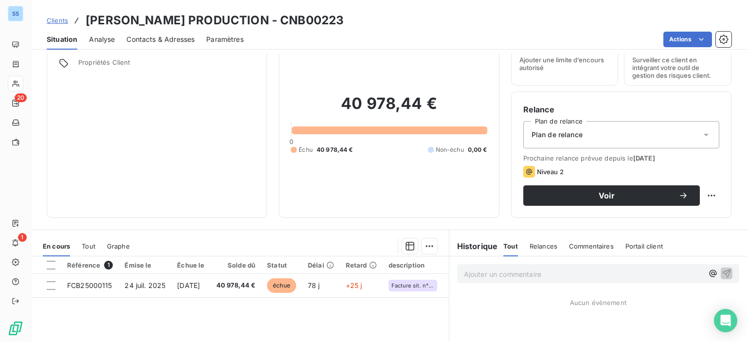
scroll to position [97, 0]
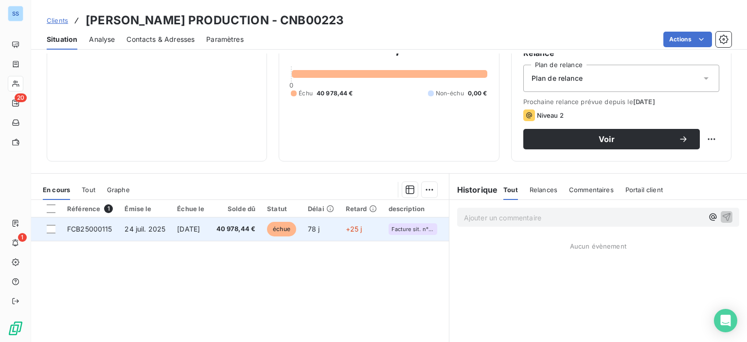
click at [238, 238] on td "40 978,44 €" at bounding box center [235, 228] width 51 height 23
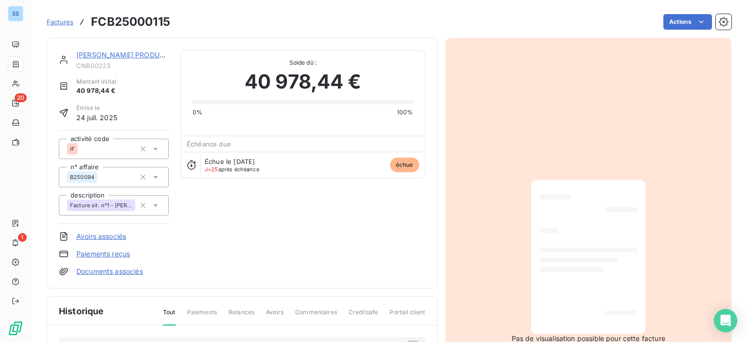
click at [127, 56] on link "[PERSON_NAME] PRODUCTION" at bounding box center [128, 55] width 105 height 8
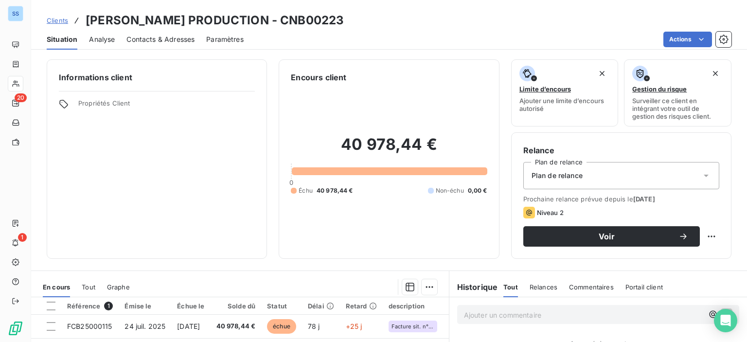
click at [169, 48] on div "Contacts & Adresses" at bounding box center [160, 39] width 68 height 20
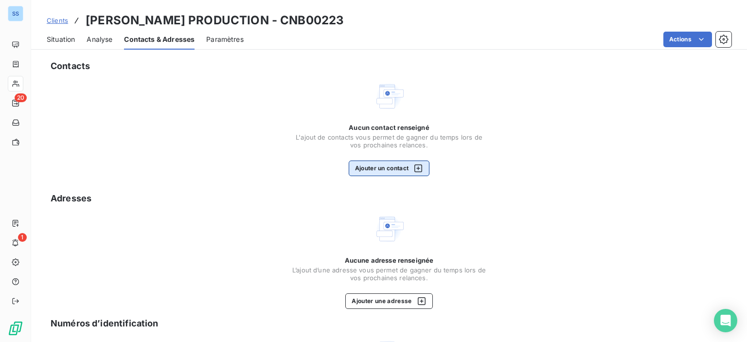
click at [412, 164] on div "button" at bounding box center [415, 168] width 15 height 10
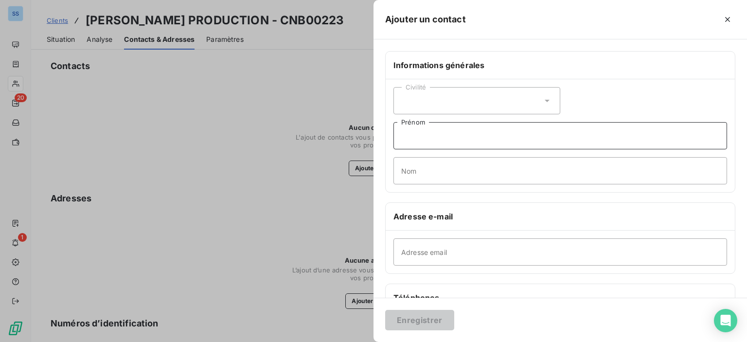
click at [439, 130] on input "Prénom" at bounding box center [559, 135] width 333 height 27
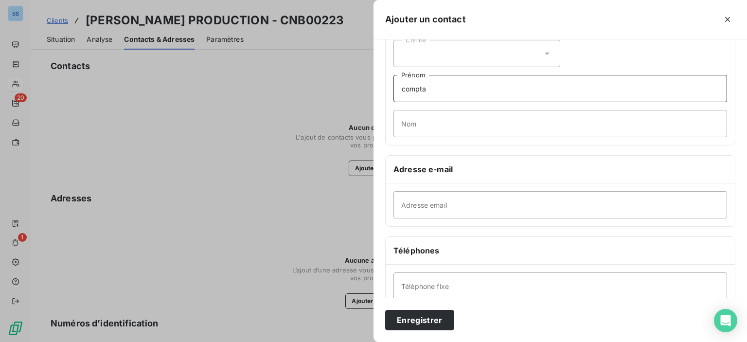
scroll to position [97, 0]
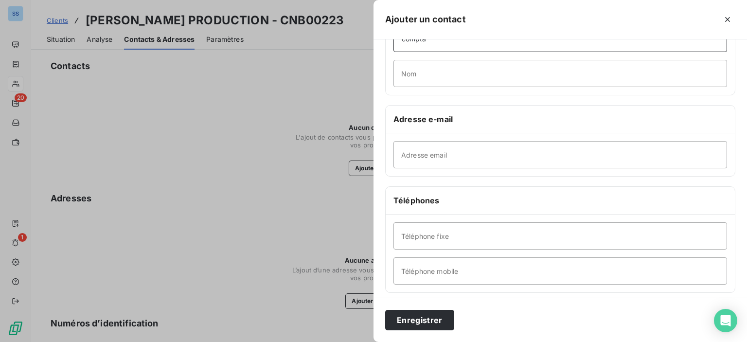
type input "compta"
click at [419, 235] on input "Téléphone fixe" at bounding box center [559, 235] width 333 height 27
type input "05 62 48 54 00"
click at [413, 315] on button "Enregistrer" at bounding box center [419, 320] width 69 height 20
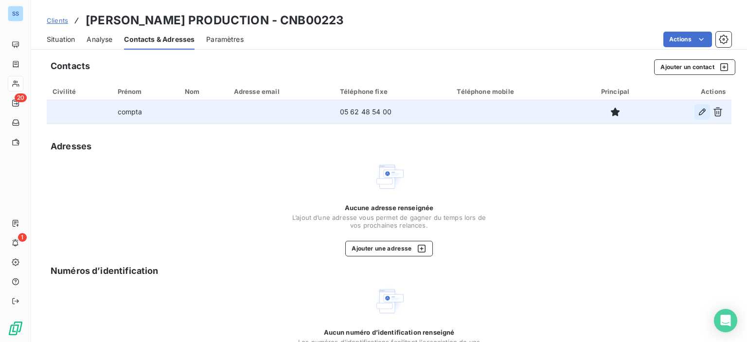
click at [697, 115] on icon "button" at bounding box center [702, 112] width 10 height 10
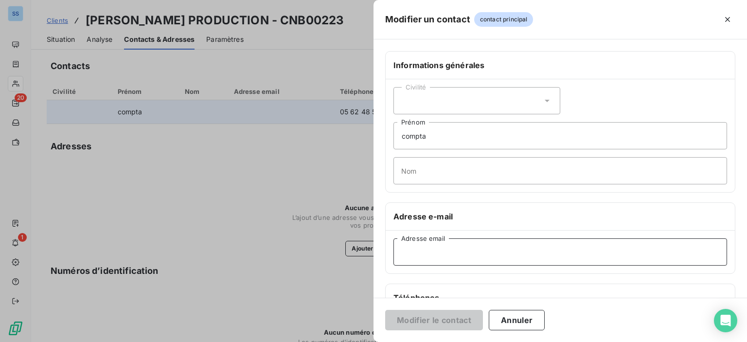
click at [454, 254] on input "Adresse email" at bounding box center [559, 251] width 333 height 27
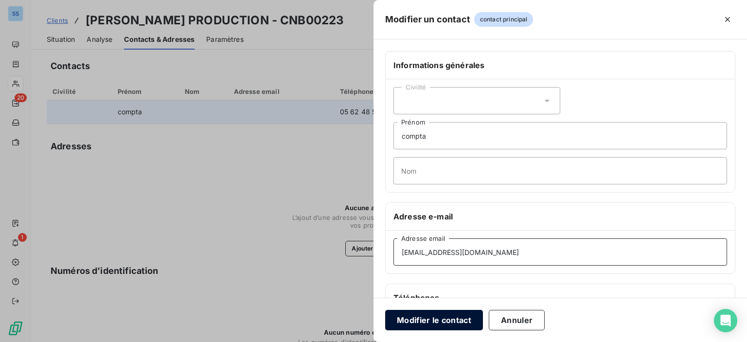
type input "[EMAIL_ADDRESS][DOMAIN_NAME]"
click at [429, 324] on button "Modifier le contact" at bounding box center [434, 320] width 98 height 20
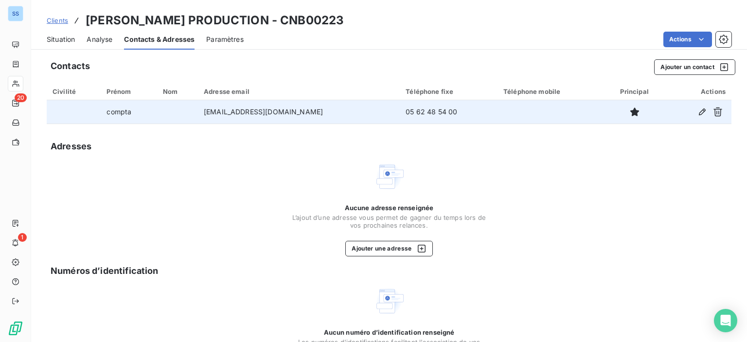
click at [54, 35] on span "Situation" at bounding box center [61, 40] width 28 height 10
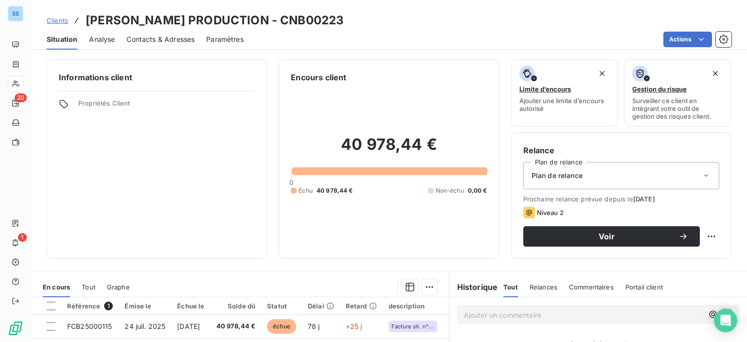
scroll to position [49, 0]
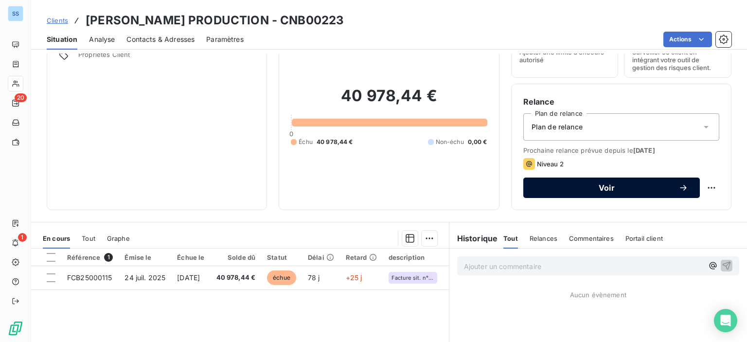
click at [564, 192] on div "Voir" at bounding box center [611, 188] width 153 height 10
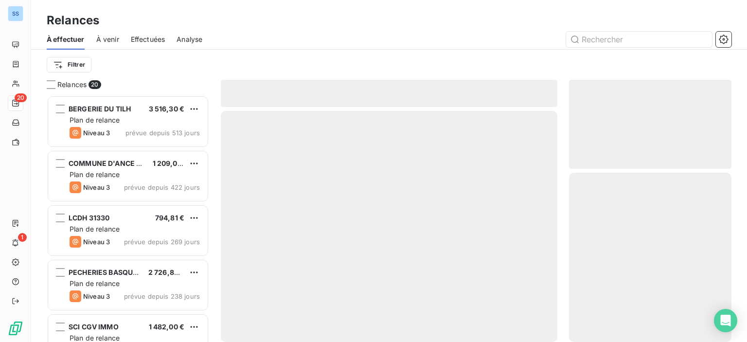
scroll to position [239, 155]
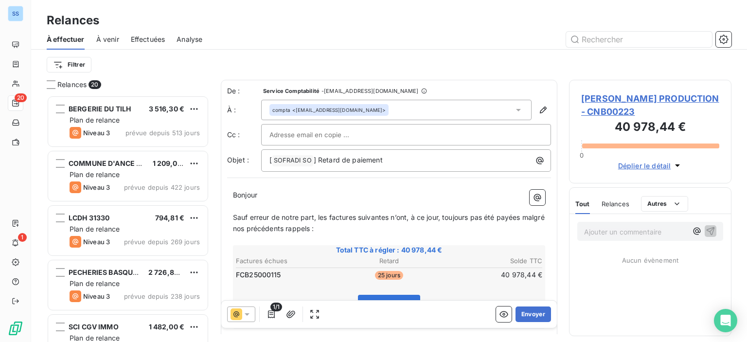
click at [246, 315] on icon at bounding box center [247, 314] width 5 height 2
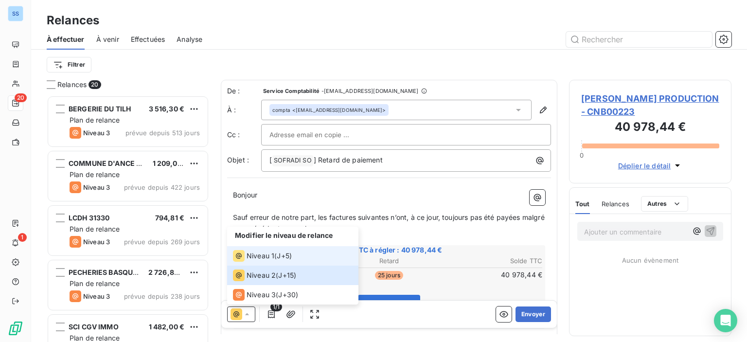
click at [268, 262] on div "Niveau 1" at bounding box center [253, 256] width 41 height 12
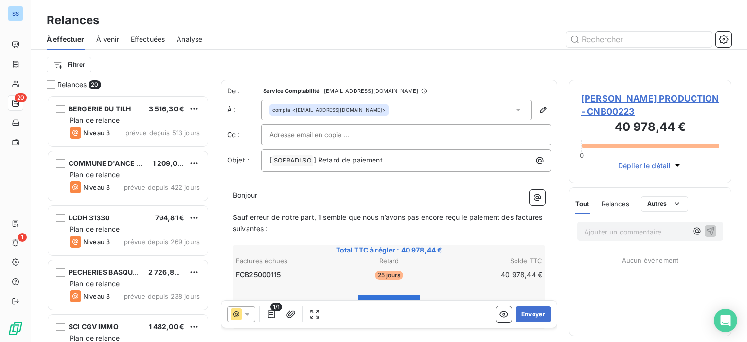
click at [333, 110] on div "compta <[EMAIL_ADDRESS][DOMAIN_NAME]>" at bounding box center [328, 109] width 113 height 7
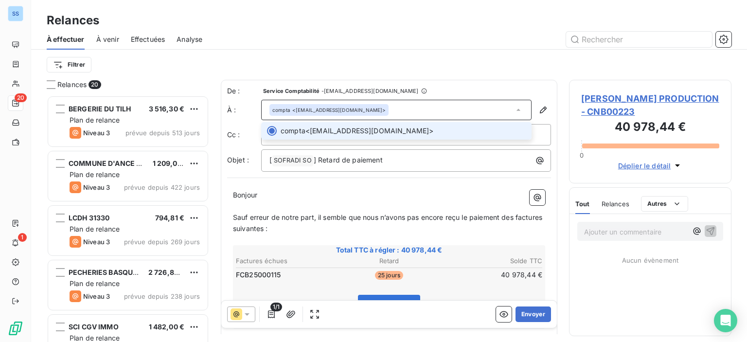
click at [286, 219] on span "Sauf erreur de notre part, il semble que nous n’avons pas encore reçu le paieme…" at bounding box center [388, 222] width 311 height 19
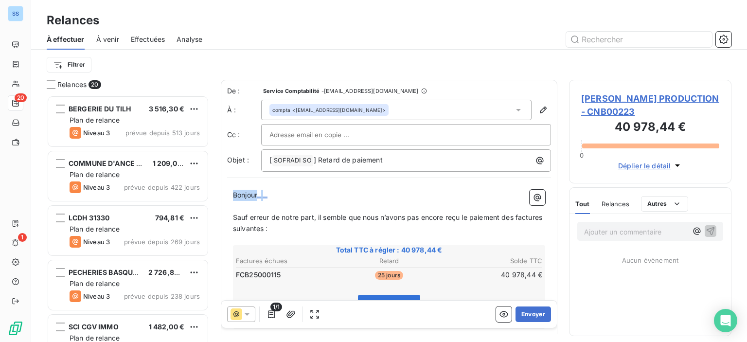
drag, startPoint x: 270, startPoint y: 192, endPoint x: 221, endPoint y: 194, distance: 49.1
click at [221, 194] on div "De : Service Comptabilité - [EMAIL_ADDRESS][DOMAIN_NAME] À : compta <[EMAIL_ADD…" at bounding box center [389, 254] width 336 height 349
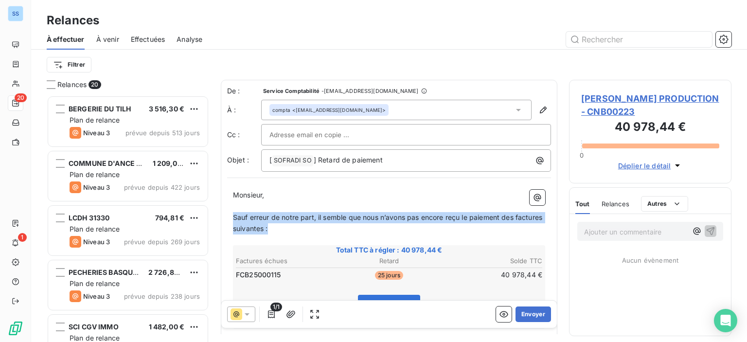
drag, startPoint x: 303, startPoint y: 228, endPoint x: 221, endPoint y: 214, distance: 83.0
click at [221, 214] on div "De : Service Comptabilité - [EMAIL_ADDRESS][DOMAIN_NAME] À : compta <[EMAIL_ADD…" at bounding box center [389, 254] width 336 height 349
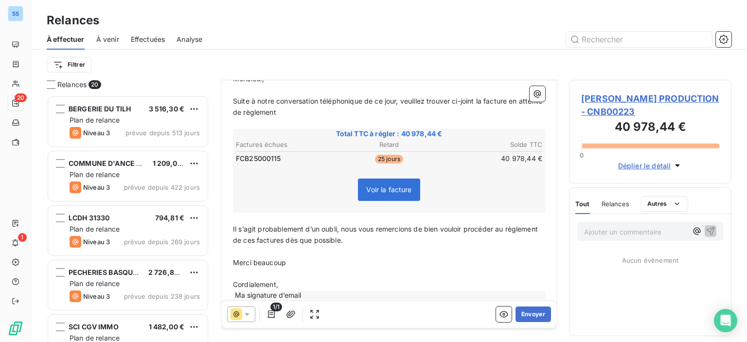
scroll to position [133, 0]
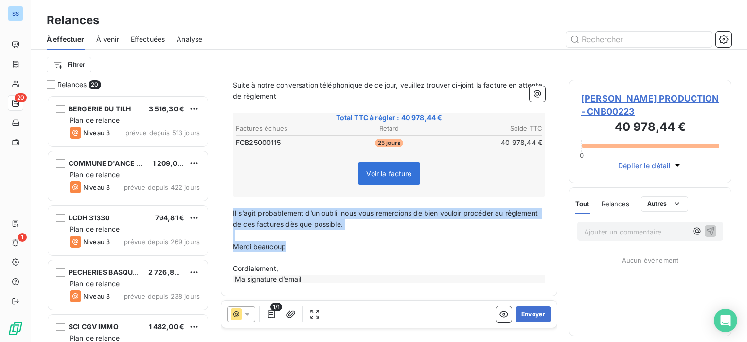
drag, startPoint x: 296, startPoint y: 248, endPoint x: 231, endPoint y: 208, distance: 76.1
click at [231, 208] on div "Monsieur, ﻿ ﻿ ﻿ Suite à notre conversation téléphonique de ce jour, veuillez tr…" at bounding box center [389, 171] width 324 height 238
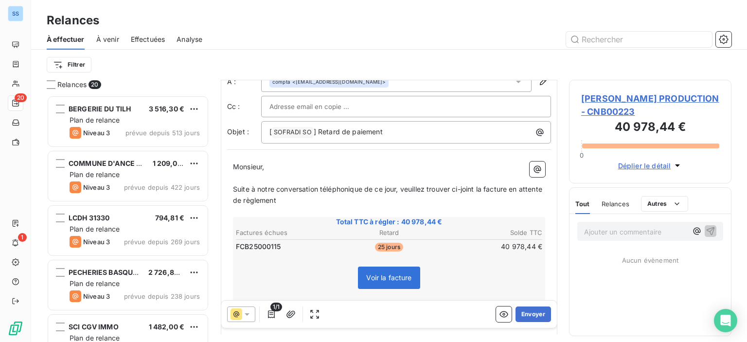
scroll to position [98, 0]
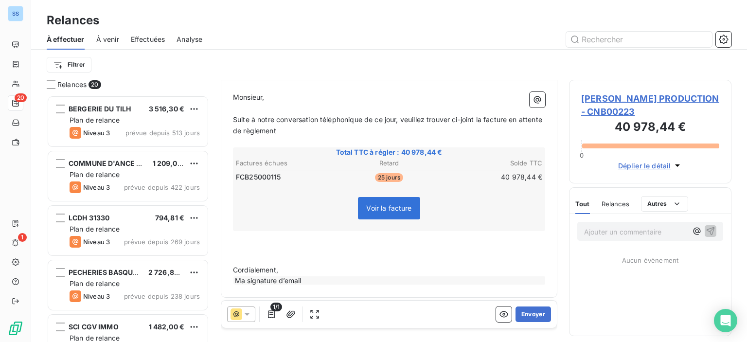
click at [544, 318] on div "1/1 Envoyer" at bounding box center [388, 313] width 335 height 27
click at [539, 318] on button "Envoyer" at bounding box center [532, 314] width 35 height 16
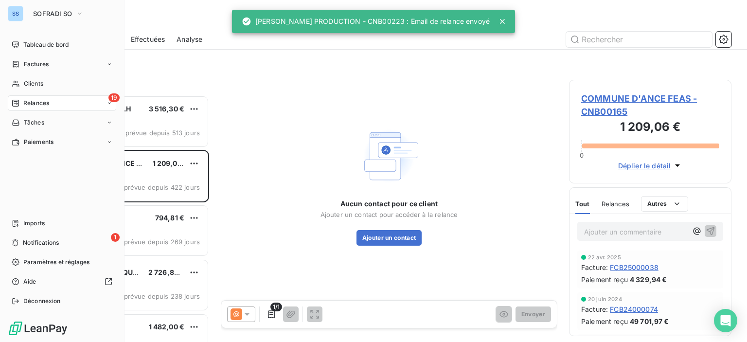
click at [35, 101] on span "Relances" at bounding box center [36, 103] width 26 height 9
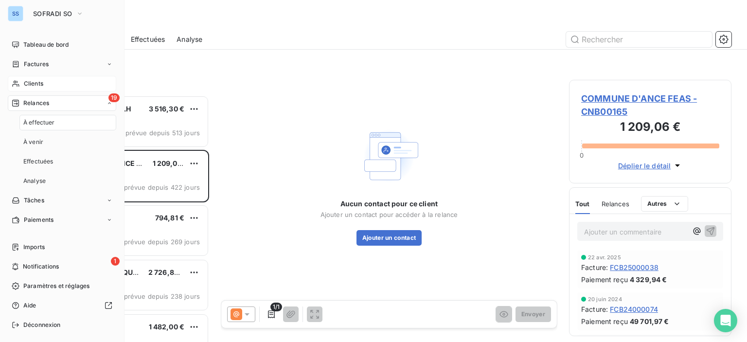
click at [45, 78] on div "Clients" at bounding box center [62, 84] width 108 height 16
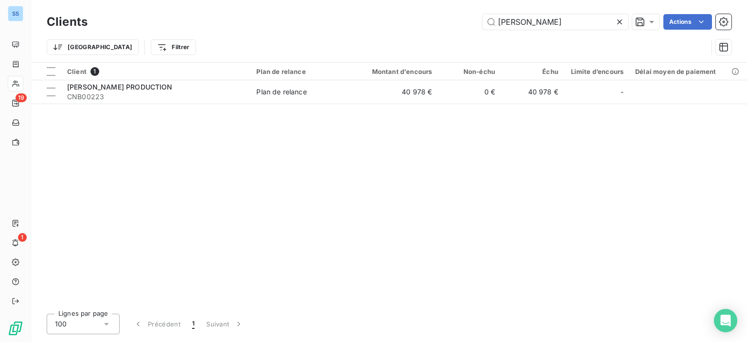
drag, startPoint x: 434, startPoint y: 12, endPoint x: 371, endPoint y: 10, distance: 62.2
click at [392, 11] on div "Clients [PERSON_NAME] Actions Trier Filtrer" at bounding box center [389, 31] width 716 height 62
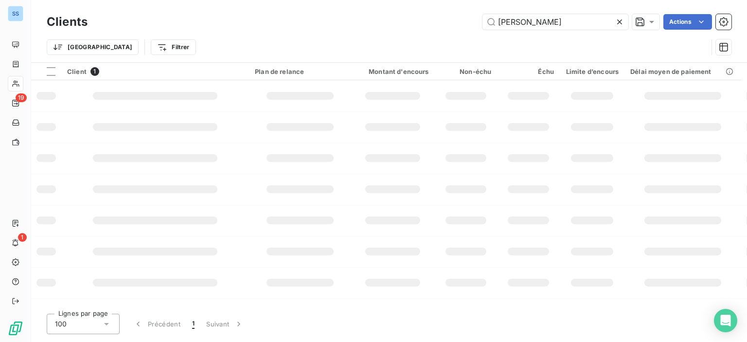
type input "[PERSON_NAME]"
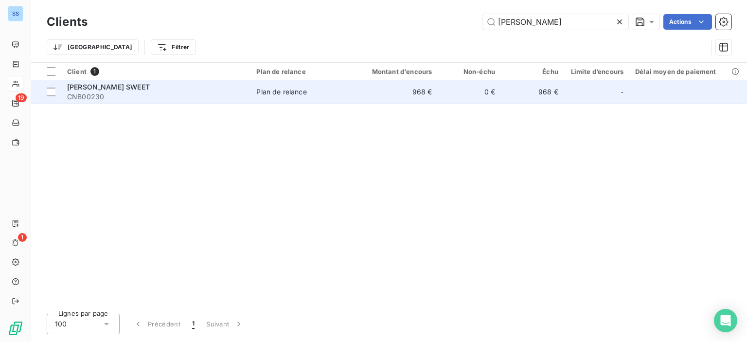
click at [290, 103] on td "Plan de relance" at bounding box center [301, 91] width 103 height 23
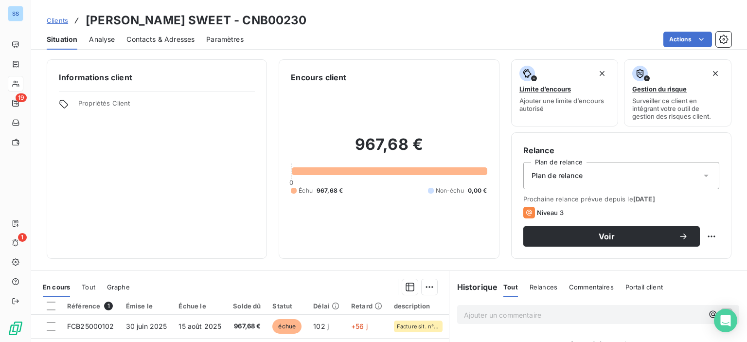
click at [163, 35] on span "Contacts & Adresses" at bounding box center [160, 40] width 68 height 10
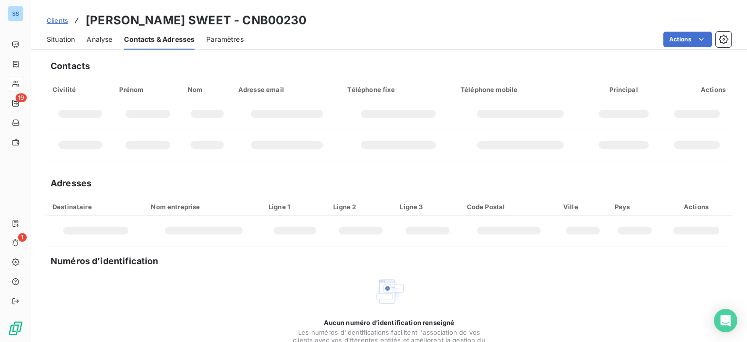
click at [65, 40] on span "Situation" at bounding box center [61, 40] width 28 height 10
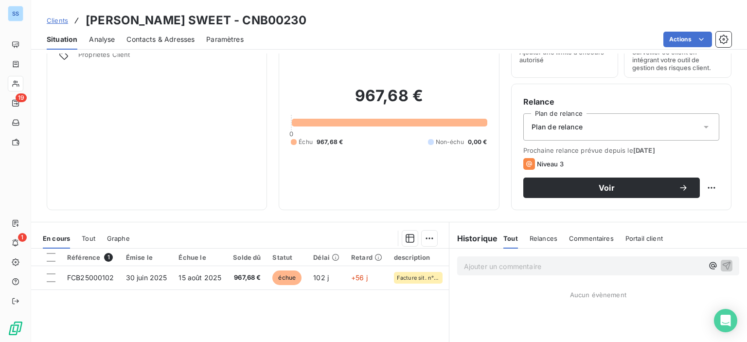
scroll to position [97, 0]
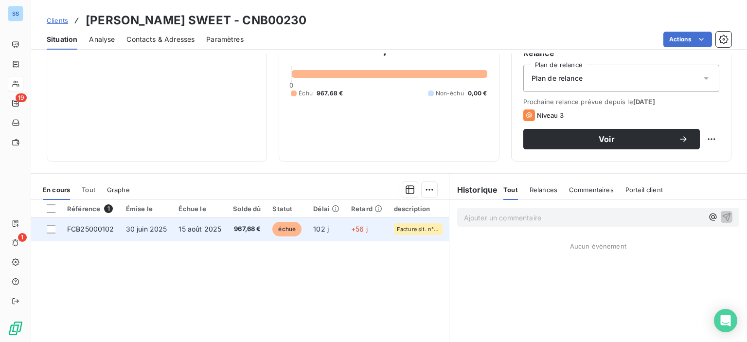
click at [169, 224] on td "30 juin 2025" at bounding box center [146, 228] width 53 height 23
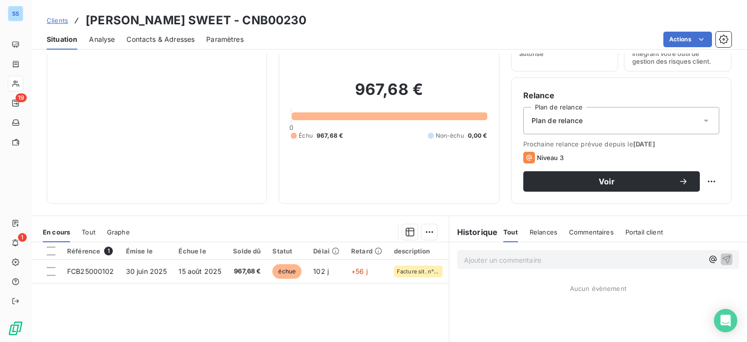
scroll to position [97, 0]
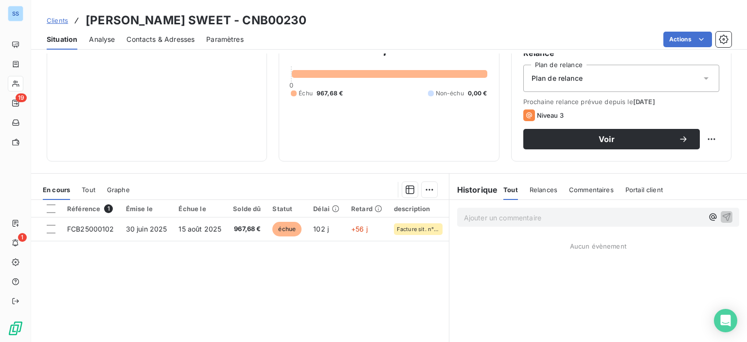
click at [163, 39] on span "Contacts & Adresses" at bounding box center [160, 40] width 68 height 10
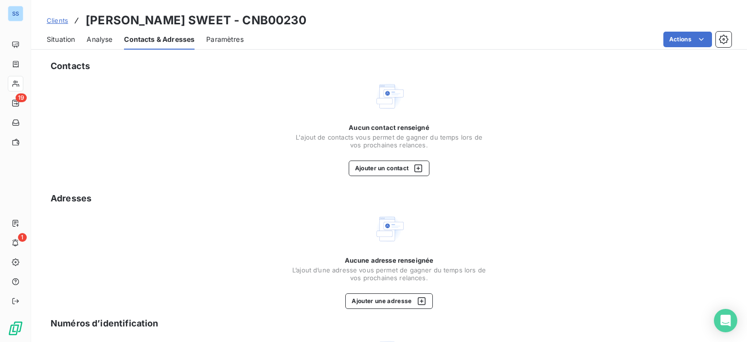
click at [65, 43] on span "Situation" at bounding box center [61, 40] width 28 height 10
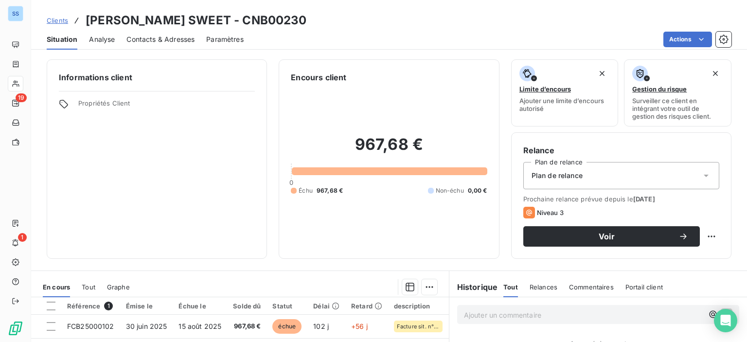
click at [159, 36] on span "Contacts & Adresses" at bounding box center [160, 40] width 68 height 10
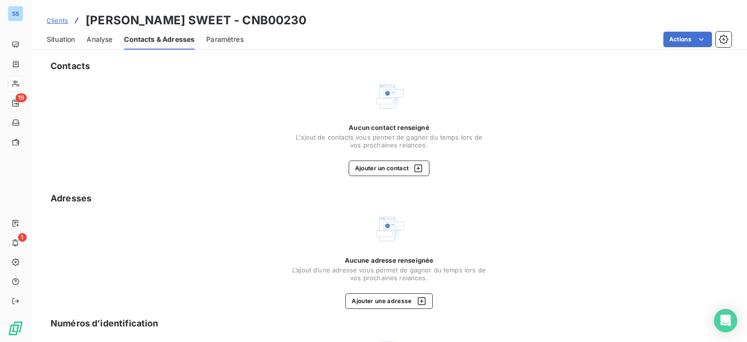
click at [54, 41] on span "Situation" at bounding box center [61, 40] width 28 height 10
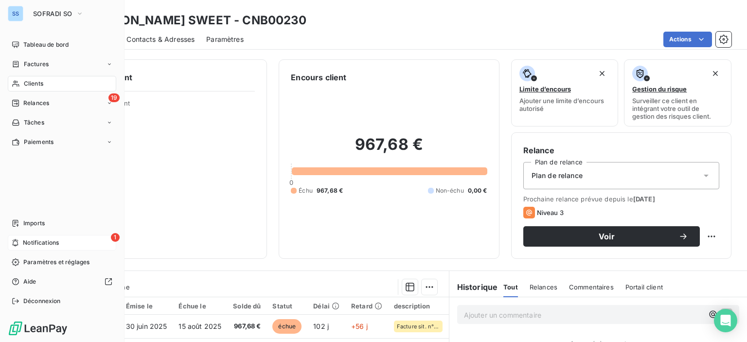
click at [24, 241] on span "Notifications" at bounding box center [41, 242] width 36 height 9
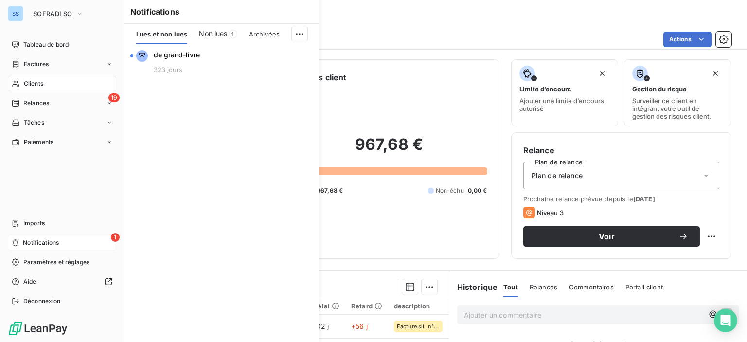
click at [17, 240] on icon at bounding box center [15, 243] width 7 height 8
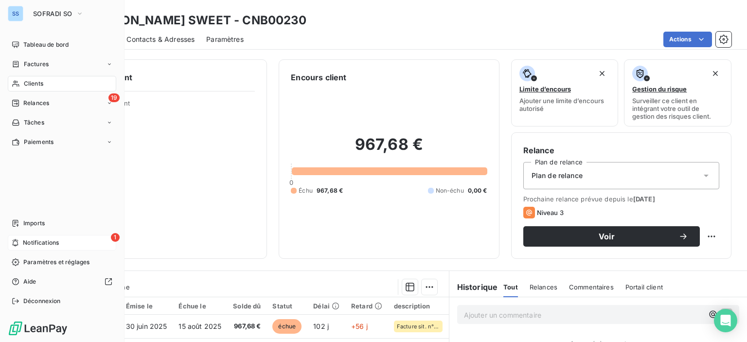
click at [17, 240] on icon at bounding box center [15, 243] width 7 height 8
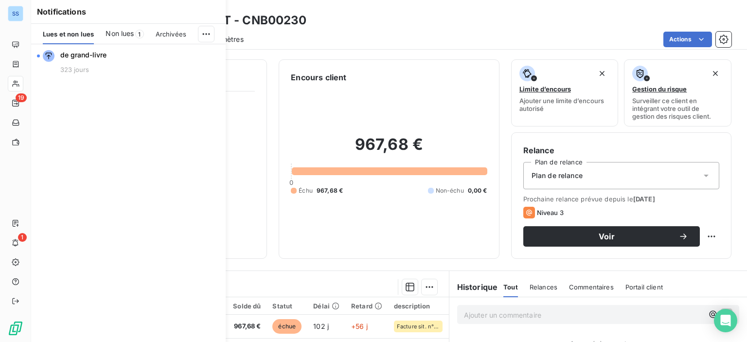
click at [134, 32] on span "Non lues" at bounding box center [119, 34] width 28 height 10
click at [65, 40] on div "Lues et non lues" at bounding box center [69, 34] width 52 height 20
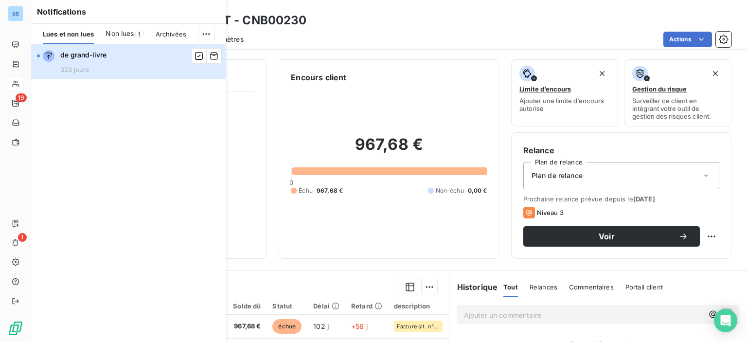
click at [78, 59] on span "de grand-livre" at bounding box center [83, 55] width 46 height 10
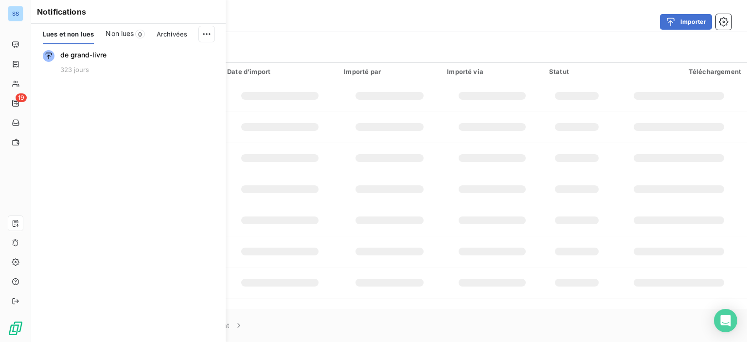
click at [102, 98] on div "de grand-livre 323 jours" at bounding box center [128, 192] width 194 height 297
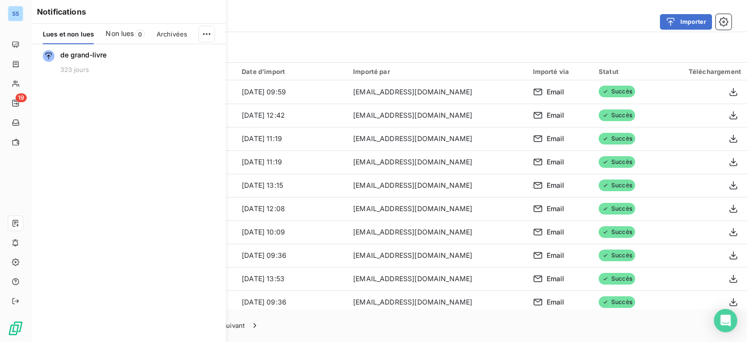
click at [369, 20] on div "Importer" at bounding box center [443, 22] width 576 height 16
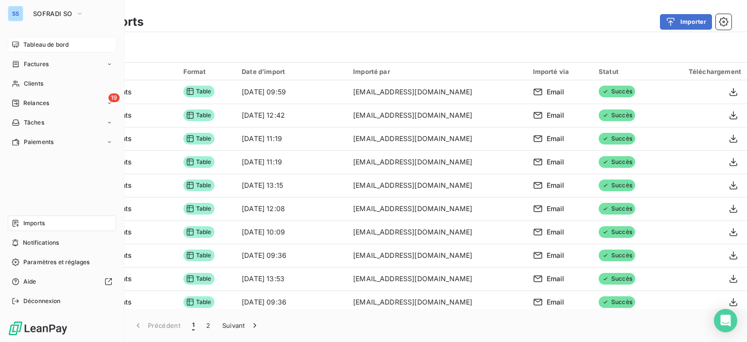
click at [42, 42] on span "Tableau de bord" at bounding box center [45, 44] width 45 height 9
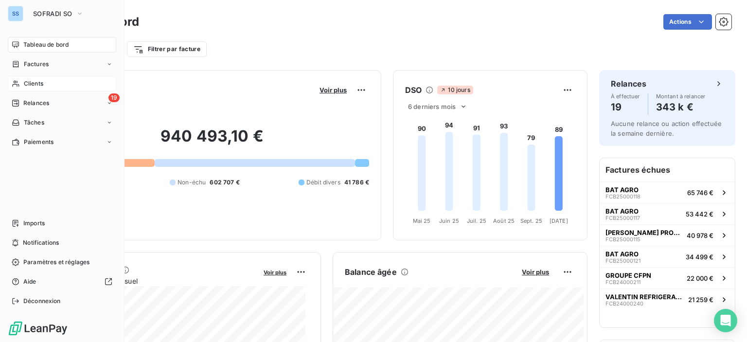
click at [41, 89] on div "Clients" at bounding box center [62, 84] width 108 height 16
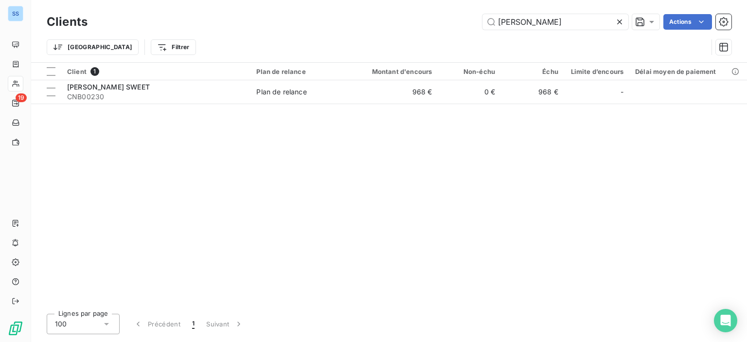
drag, startPoint x: 546, startPoint y: 22, endPoint x: 330, endPoint y: -14, distance: 219.8
click at [330, 0] on html "SS 19 Clients [PERSON_NAME] Actions Trier Filtrer Client 1 Plan de relance Mont…" at bounding box center [373, 171] width 747 height 342
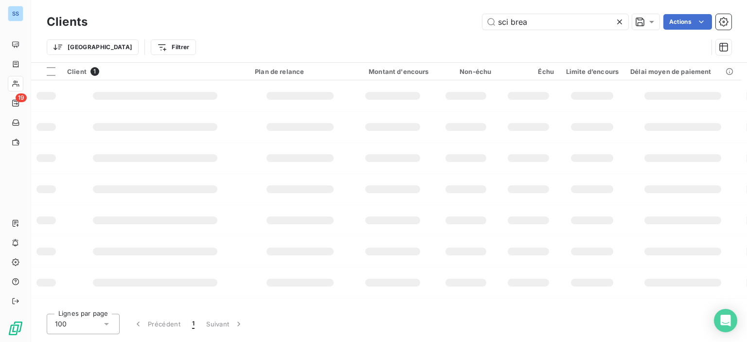
type input "sci brea"
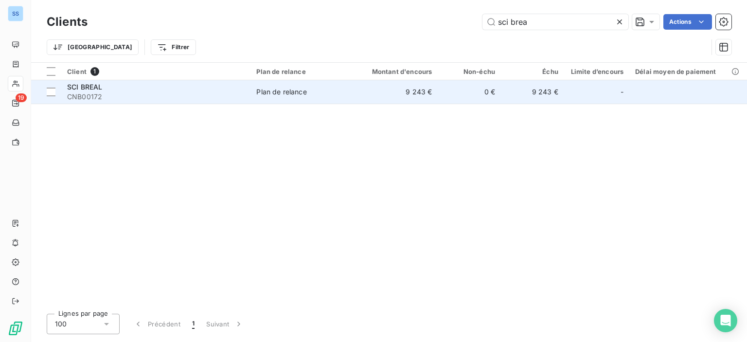
click at [191, 89] on div "SCI BREAL" at bounding box center [155, 87] width 177 height 10
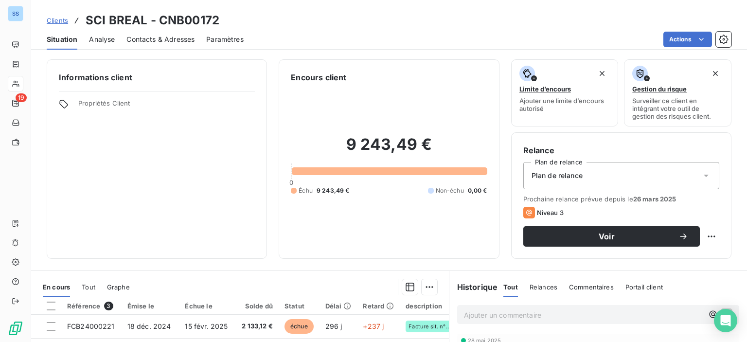
click at [186, 42] on span "Contacts & Adresses" at bounding box center [160, 40] width 68 height 10
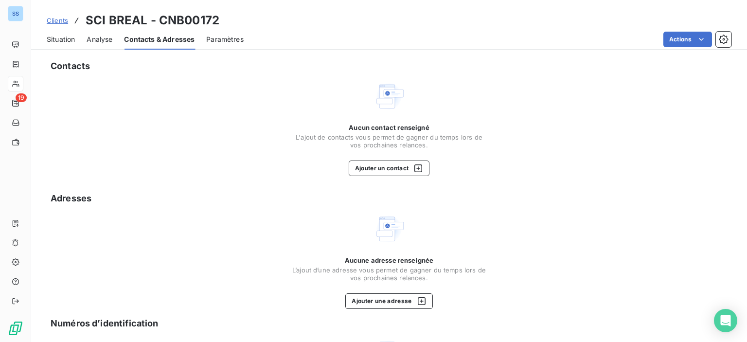
click at [62, 42] on span "Situation" at bounding box center [61, 40] width 28 height 10
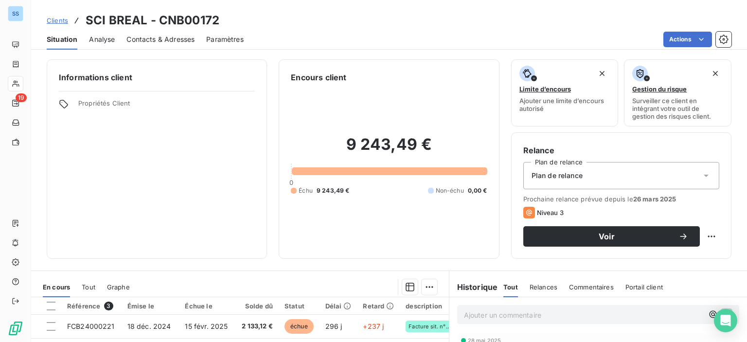
scroll to position [49, 0]
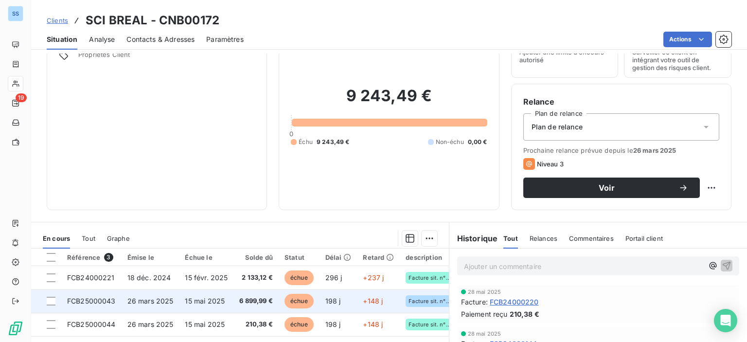
click at [286, 307] on td "échue" at bounding box center [299, 300] width 41 height 23
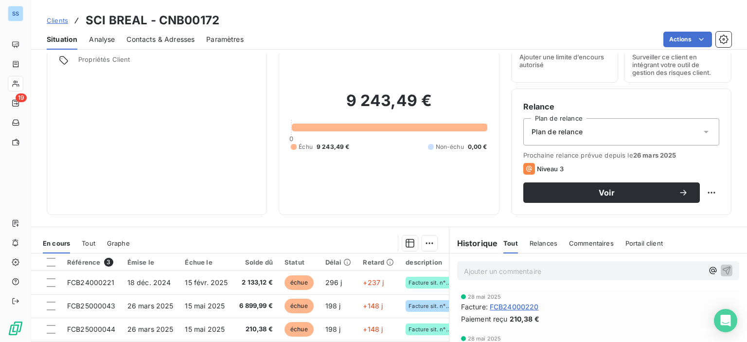
scroll to position [97, 0]
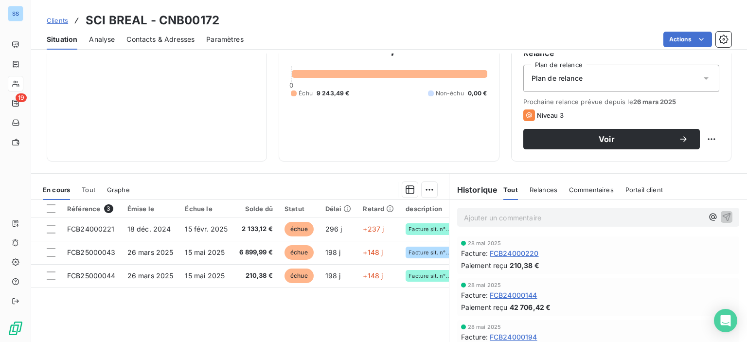
click at [175, 38] on span "Contacts & Adresses" at bounding box center [160, 40] width 68 height 10
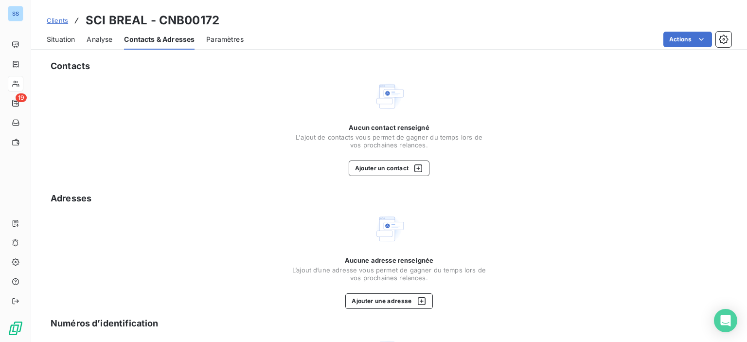
click at [56, 35] on span "Situation" at bounding box center [61, 40] width 28 height 10
